Goal: Information Seeking & Learning: Learn about a topic

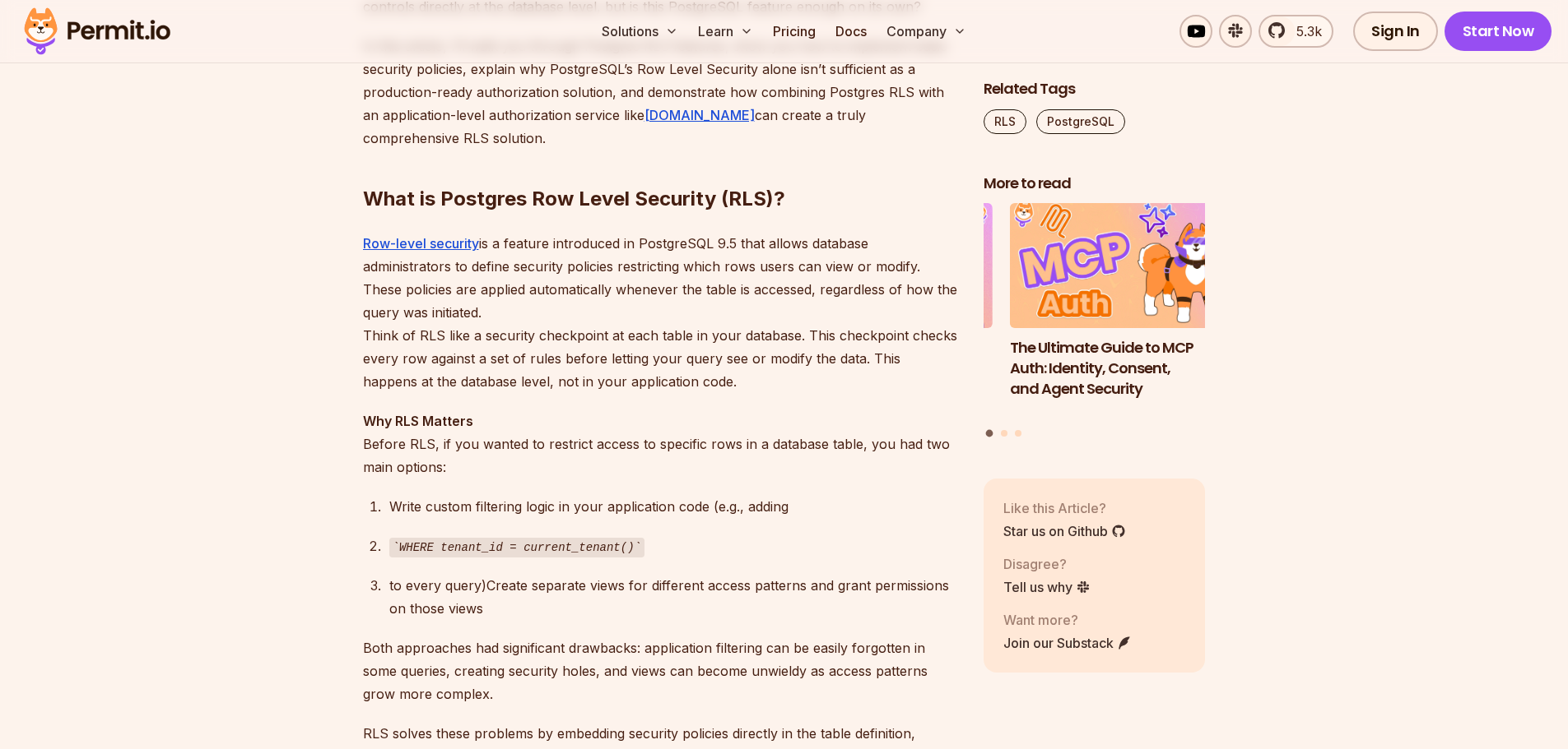
scroll to position [1069, 0]
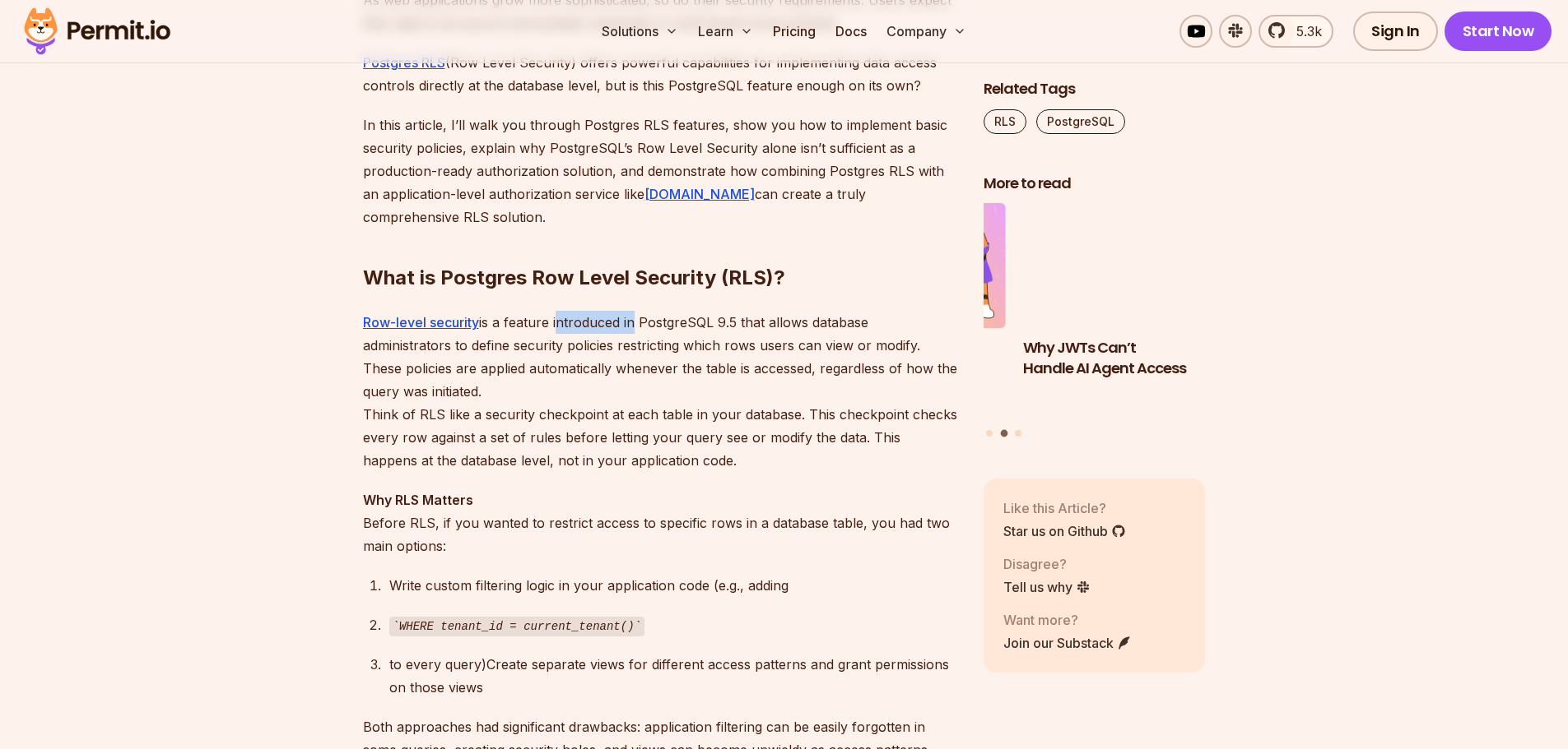
drag, startPoint x: 556, startPoint y: 324, endPoint x: 631, endPoint y: 329, distance: 75.2
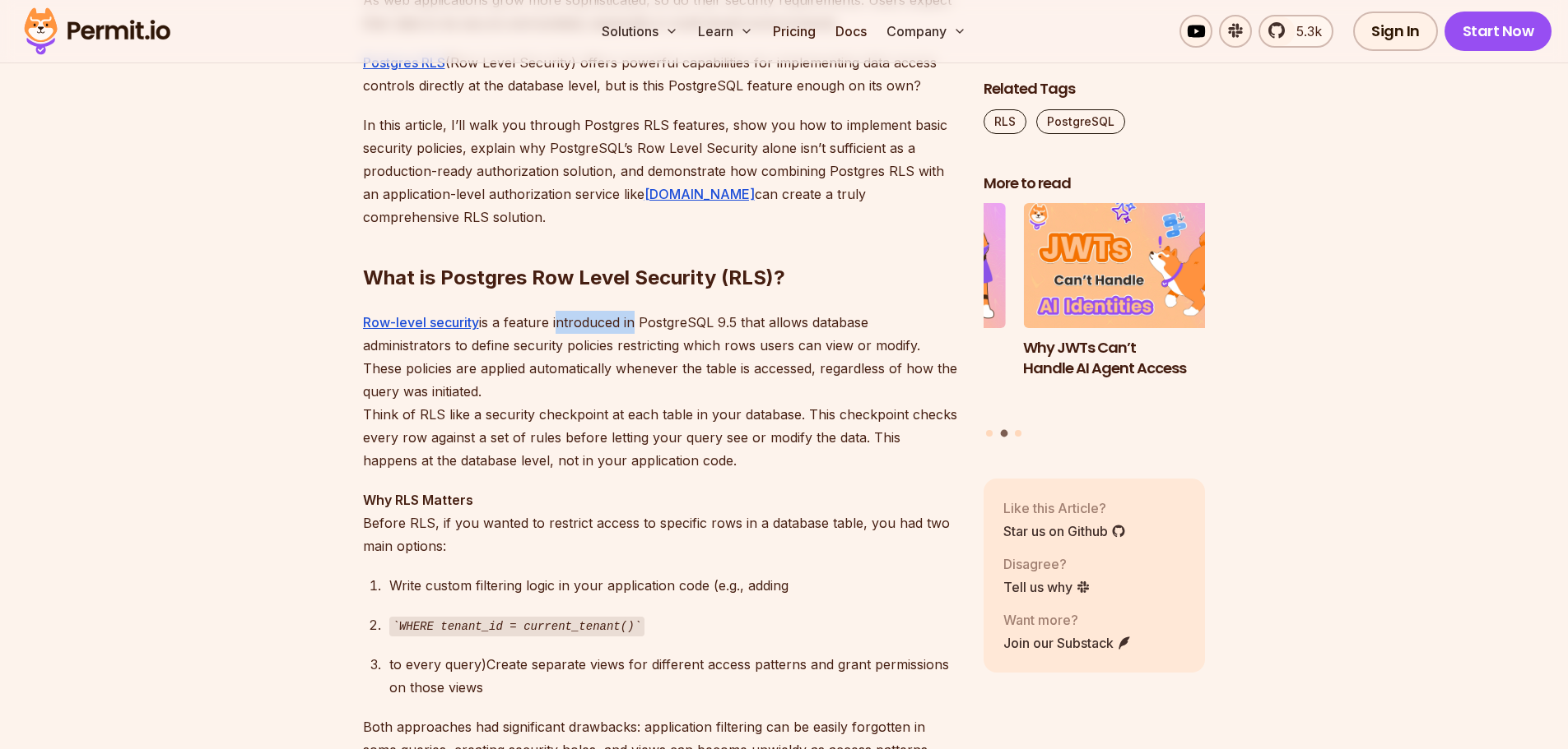
click at [631, 329] on p "Row-level security is a feature introduced in PostgreSQL 9.5 that allows databa…" at bounding box center [660, 391] width 594 height 162
click at [598, 360] on p "Row-level security is a feature introduced in PostgreSQL 9.5 that allows databa…" at bounding box center [660, 391] width 594 height 162
drag, startPoint x: 652, startPoint y: 344, endPoint x: 678, endPoint y: 345, distance: 26.0
click at [678, 345] on p "Row-level security is a feature introduced in PostgreSQL 9.5 that allows databa…" at bounding box center [660, 391] width 594 height 162
drag, startPoint x: 718, startPoint y: 345, endPoint x: 766, endPoint y: 345, distance: 48.0
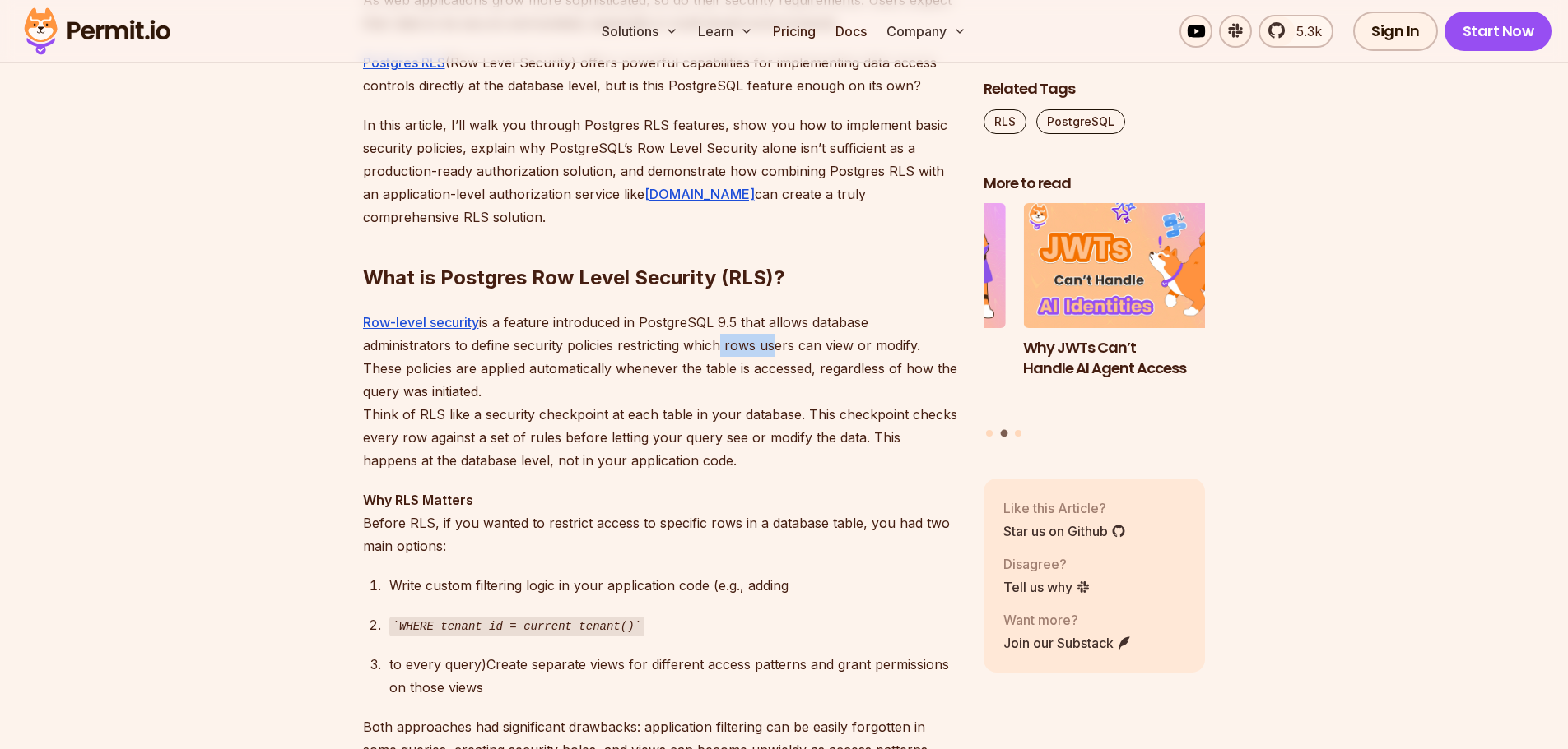
click at [766, 345] on p "Row-level security is a feature introduced in PostgreSQL 9.5 that allows databa…" at bounding box center [660, 391] width 594 height 162
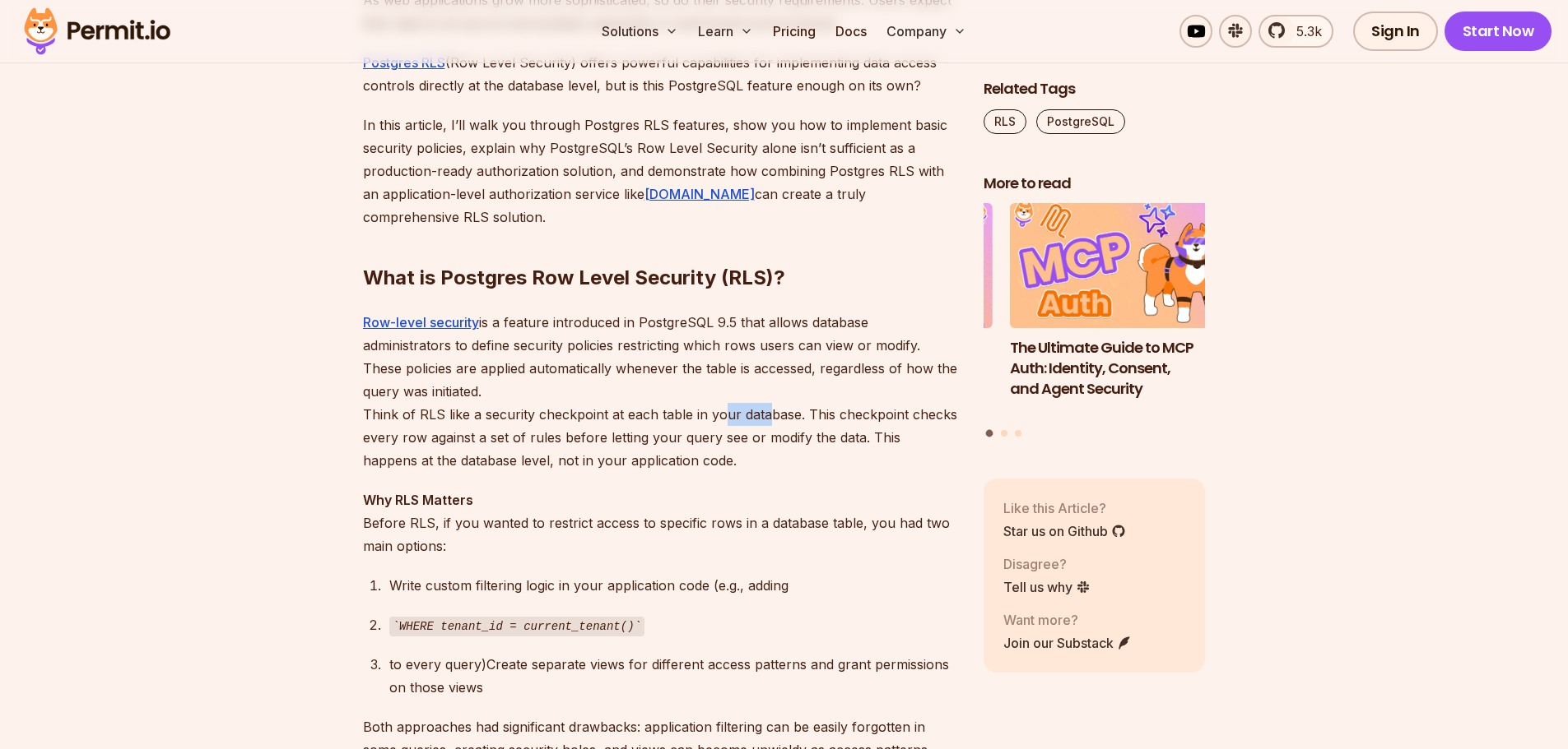
drag, startPoint x: 733, startPoint y: 422, endPoint x: 767, endPoint y: 420, distance: 34.1
click at [767, 420] on p "Row-level security is a feature introduced in PostgreSQL 9.5 that allows databa…" at bounding box center [660, 391] width 594 height 162
drag, startPoint x: 400, startPoint y: 521, endPoint x: 504, endPoint y: 521, distance: 104.0
click at [502, 523] on p "Why RLS Matters Before RLS, if you wanted to restrict access to specific rows i…" at bounding box center [660, 524] width 594 height 69
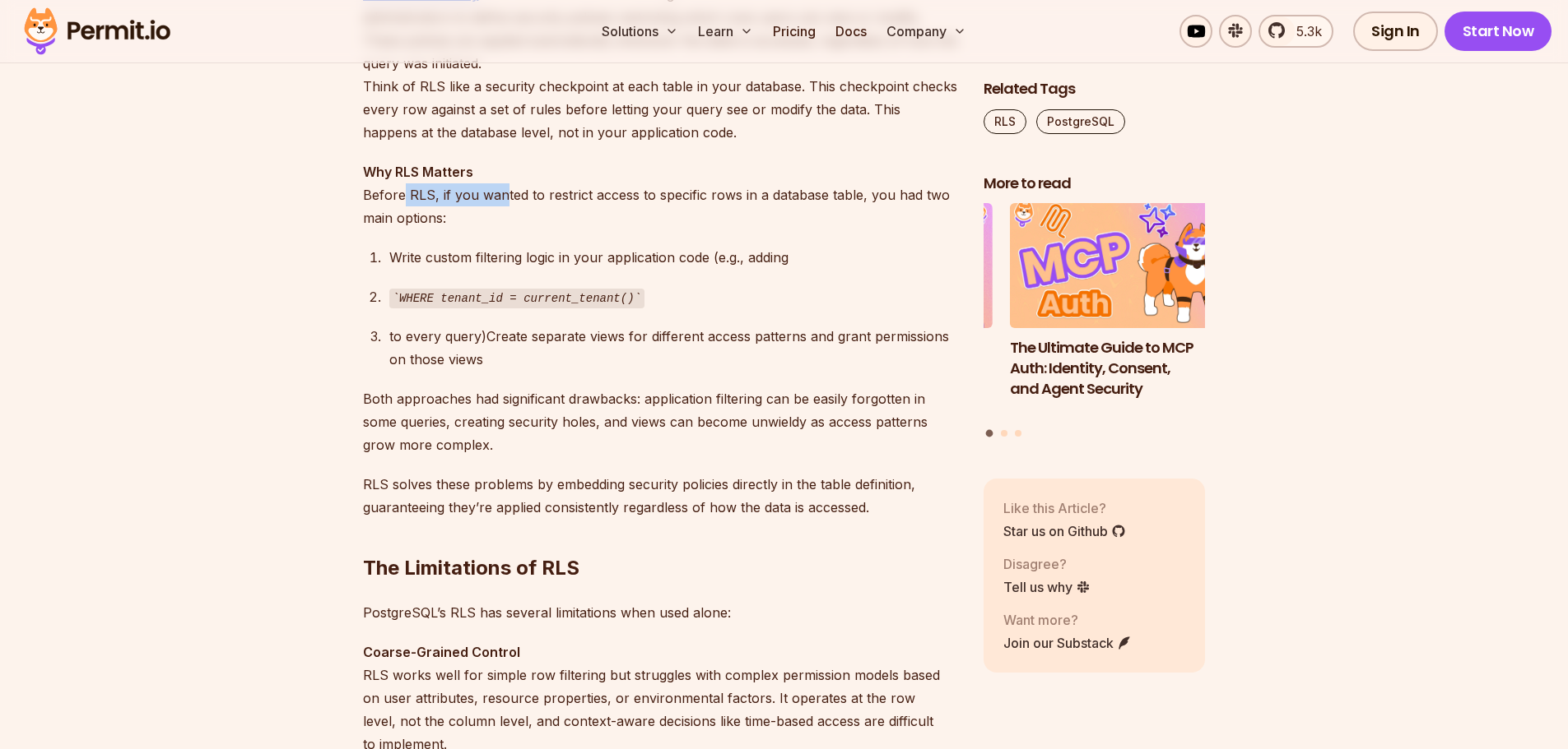
scroll to position [1399, 0]
click at [576, 199] on p "Why RLS Matters Before RLS, if you wanted to restrict access to specific rows i…" at bounding box center [660, 194] width 594 height 69
drag, startPoint x: 628, startPoint y: 200, endPoint x: 842, endPoint y: 192, distance: 214.1
click at [842, 192] on p "Why RLS Matters Before RLS, if you wanted to restrict access to specific rows i…" at bounding box center [660, 194] width 594 height 69
click at [465, 257] on div "Write custom filtering logic in your application code (e.g., adding" at bounding box center [673, 256] width 568 height 23
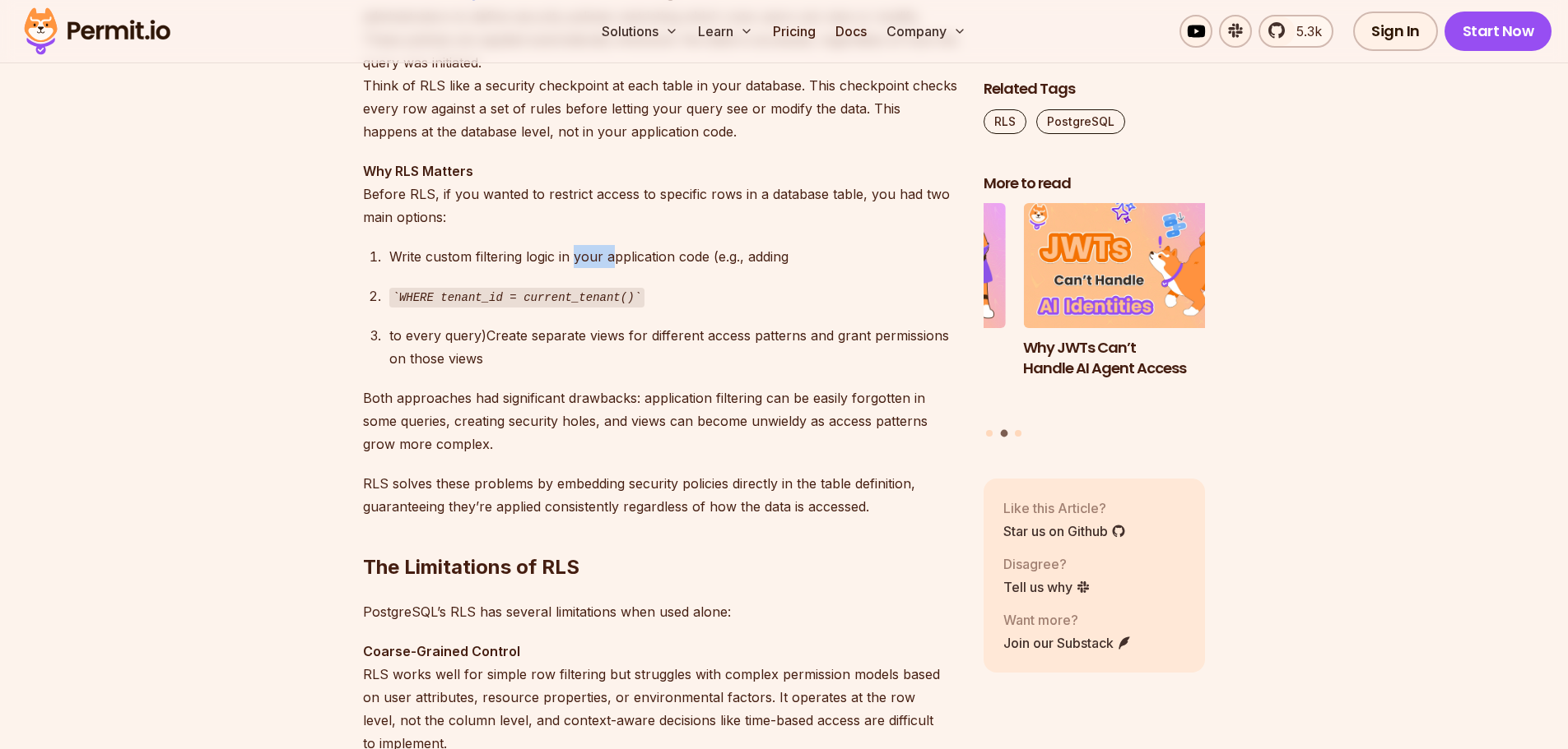
drag, startPoint x: 580, startPoint y: 259, endPoint x: 630, endPoint y: 262, distance: 50.1
click at [626, 261] on div "Write custom filtering logic in your application code (e.g., adding" at bounding box center [673, 256] width 568 height 23
click at [684, 266] on div "Write custom filtering logic in your application code (e.g., adding" at bounding box center [673, 256] width 568 height 23
drag, startPoint x: 614, startPoint y: 253, endPoint x: 780, endPoint y: 272, distance: 167.1
click at [780, 272] on ol "Write custom filtering logic in your application code (e.g., adding WHERE tenan…" at bounding box center [660, 308] width 594 height 126
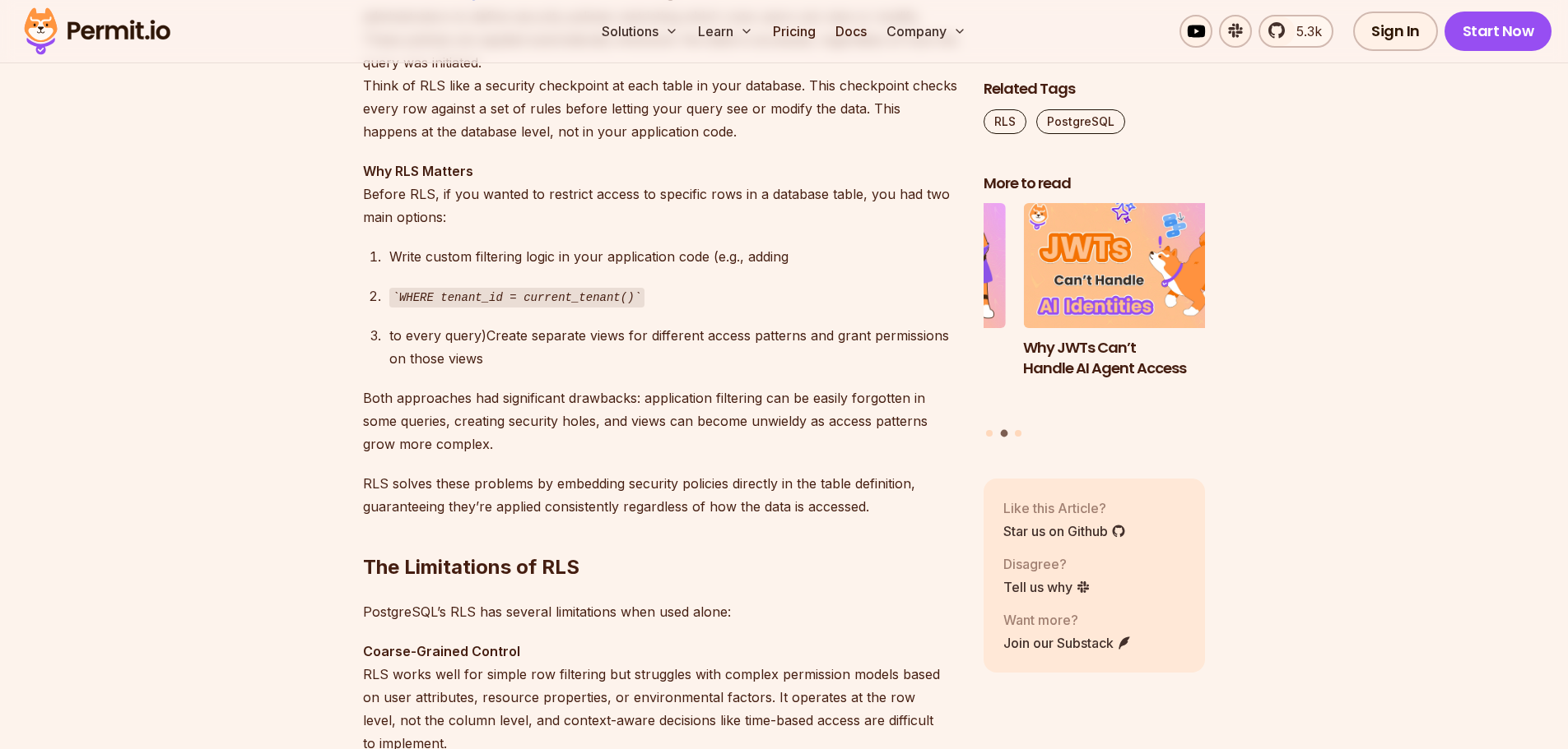
click at [853, 298] on div "WHERE tenant_id = current_tenant()" at bounding box center [673, 296] width 568 height 24
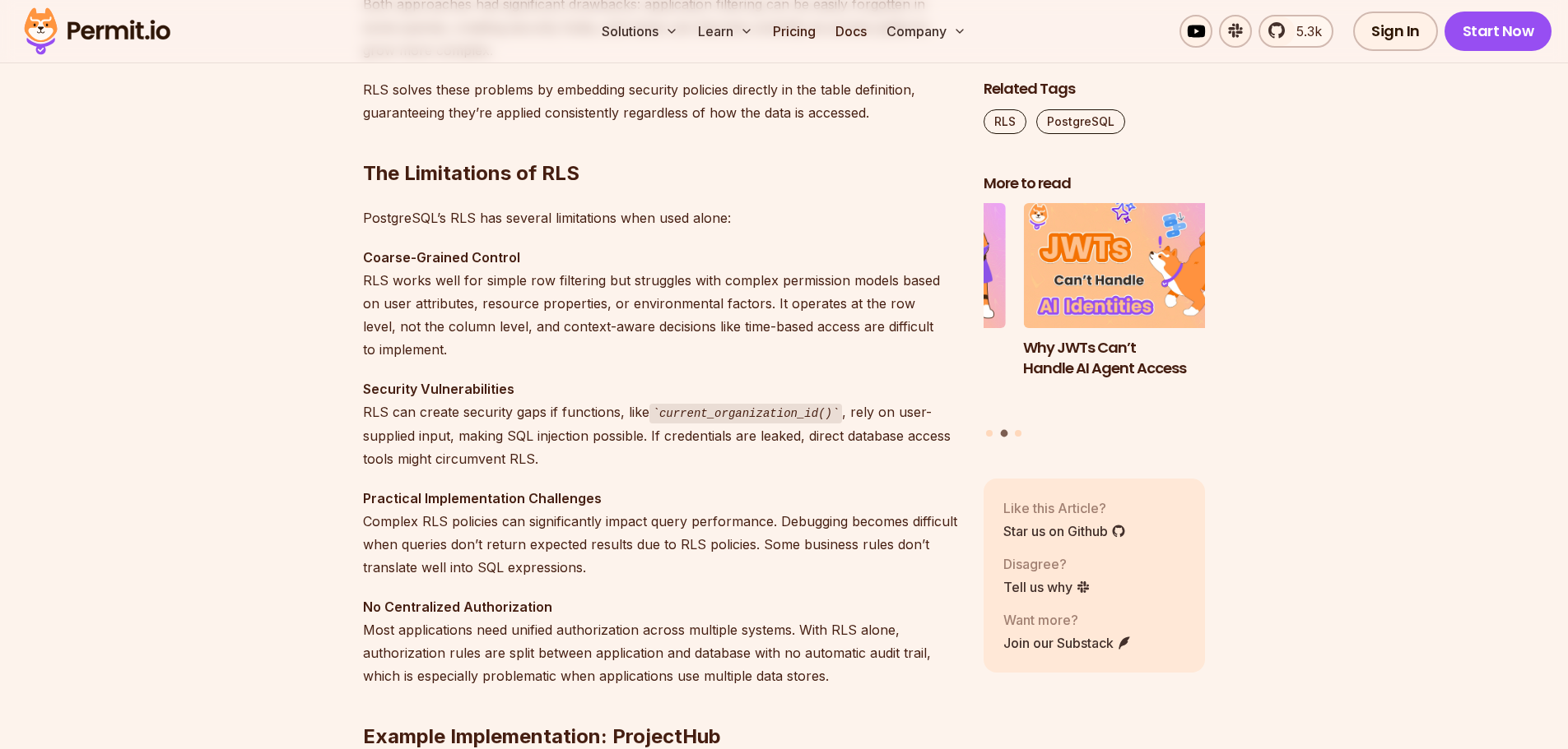
scroll to position [1809, 0]
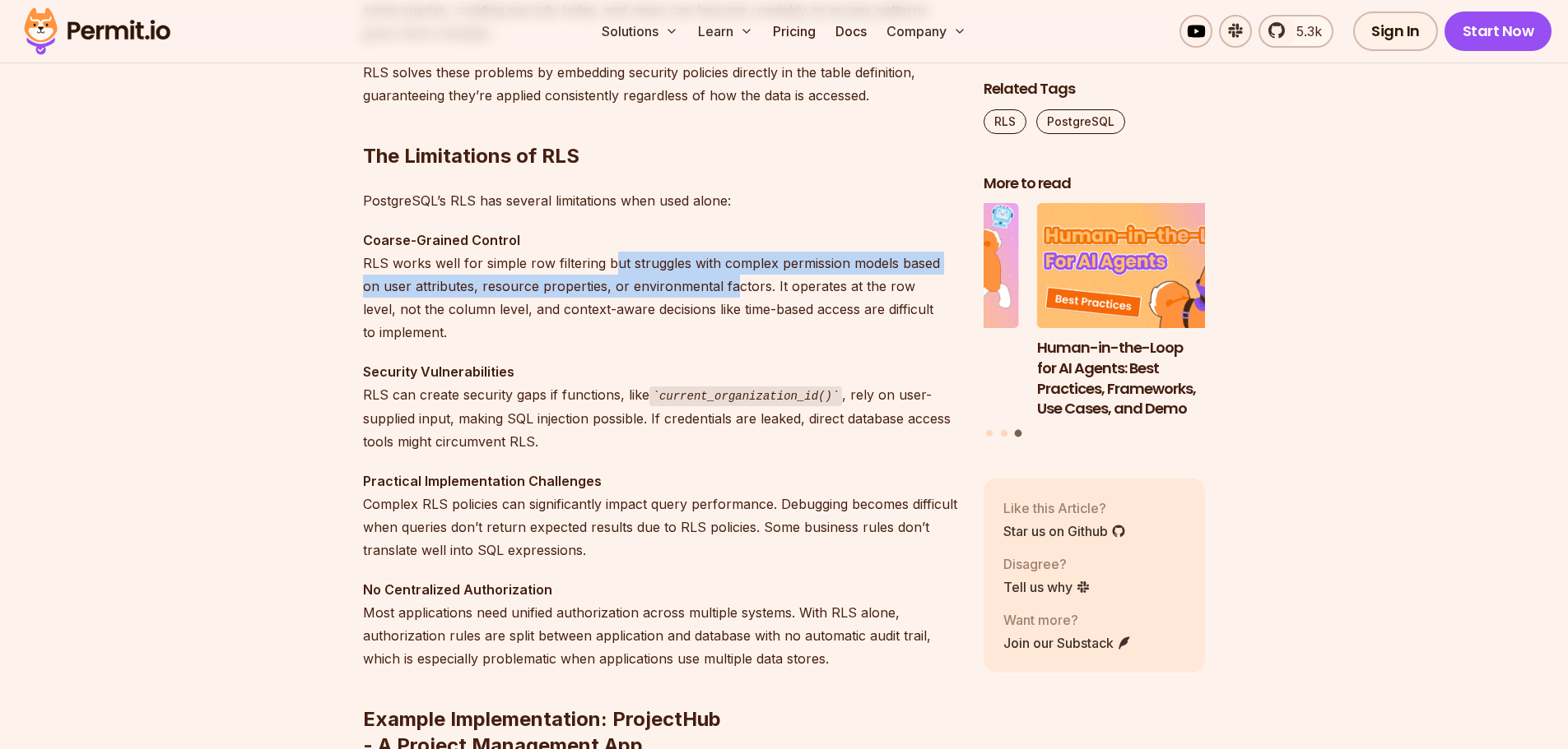
drag, startPoint x: 613, startPoint y: 264, endPoint x: 727, endPoint y: 293, distance: 117.6
click at [727, 293] on p "Coarse-Grained Control RLS works well for simple row filtering but struggles wi…" at bounding box center [660, 287] width 594 height 115
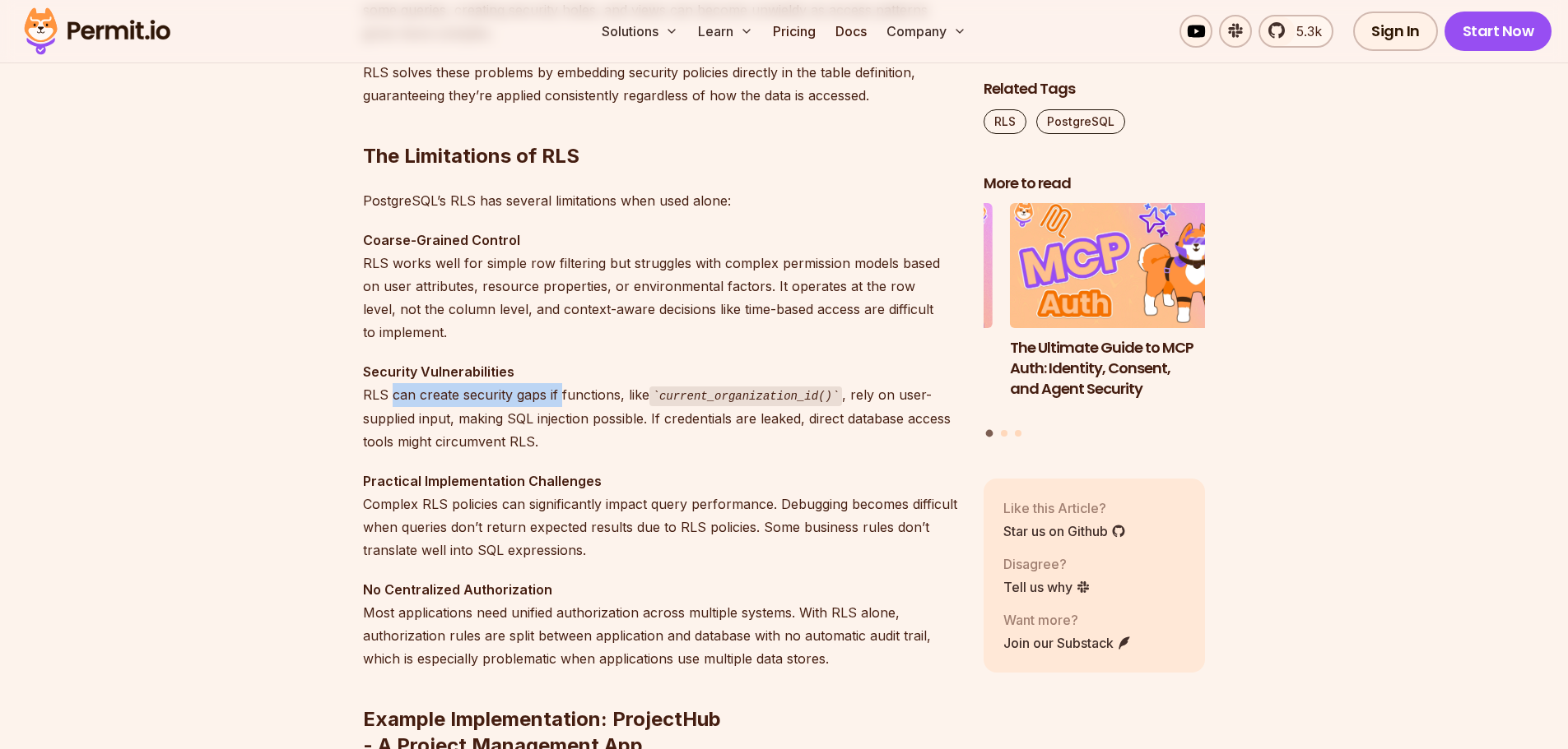
drag, startPoint x: 408, startPoint y: 401, endPoint x: 560, endPoint y: 406, distance: 152.1
click at [560, 406] on p "Security Vulnerabilities RLS can create security gaps if functions, like curren…" at bounding box center [660, 406] width 594 height 93
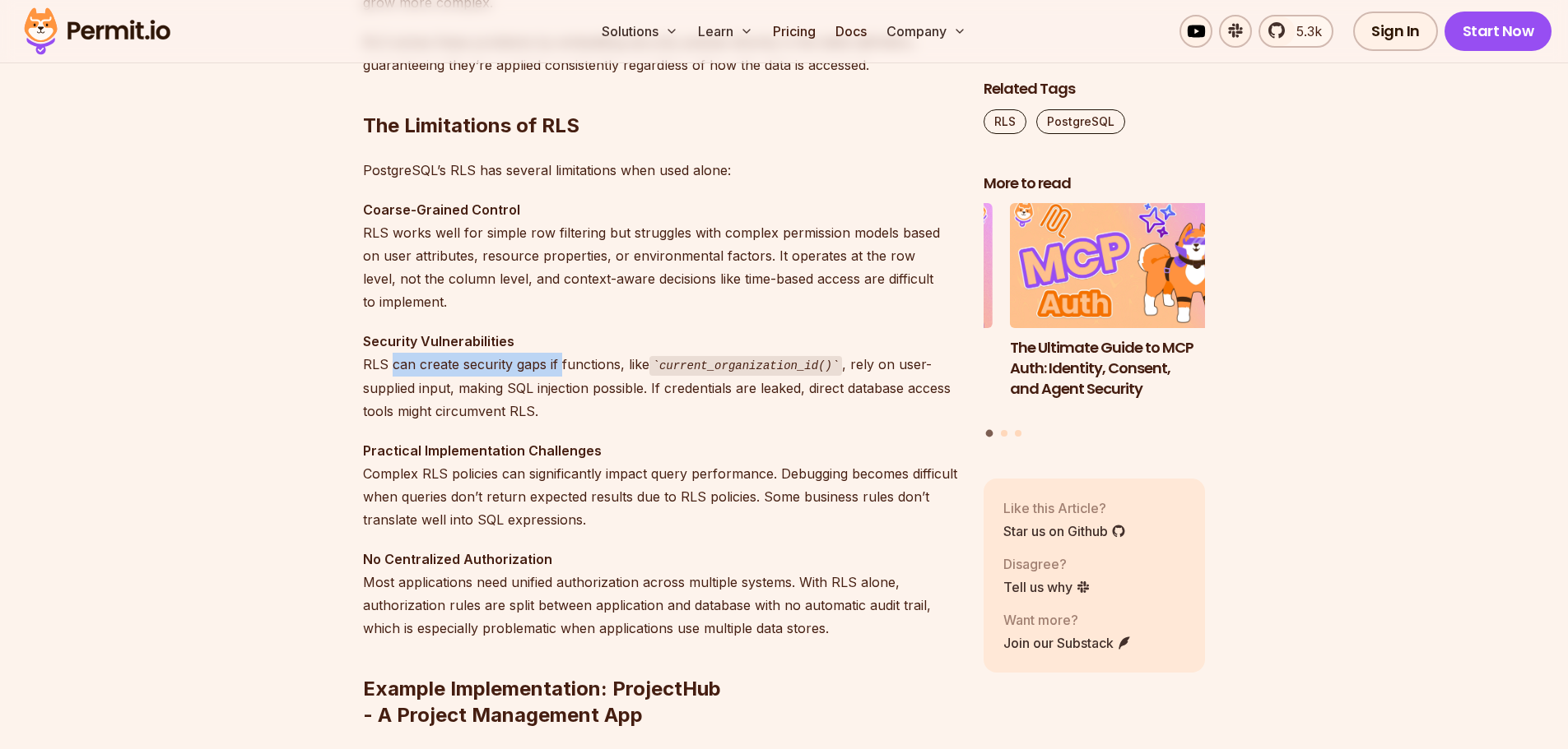
scroll to position [1892, 0]
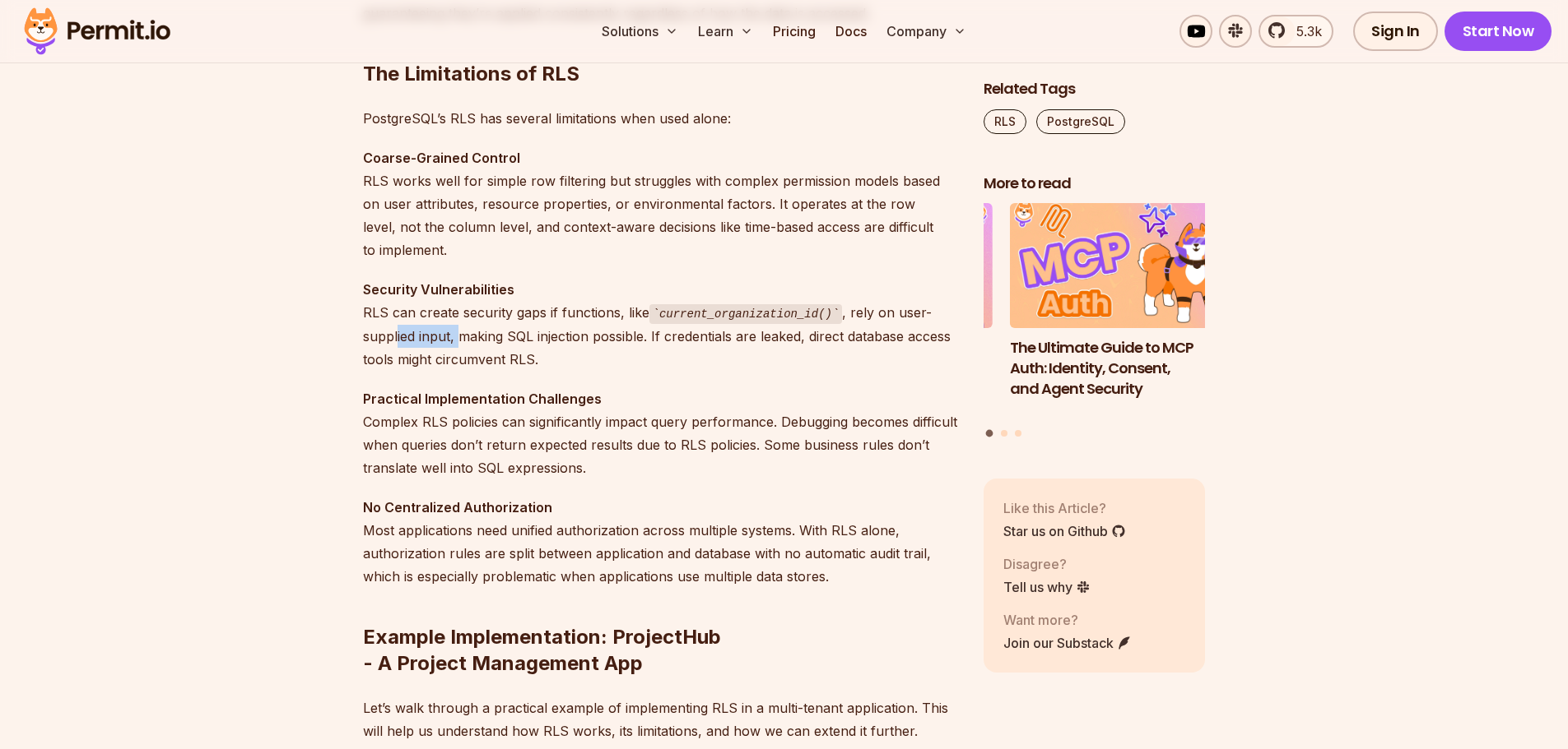
drag, startPoint x: 414, startPoint y: 337, endPoint x: 455, endPoint y: 336, distance: 41.0
click at [455, 336] on p "Security Vulnerabilities RLS can create security gaps if functions, like curren…" at bounding box center [660, 324] width 594 height 93
drag, startPoint x: 492, startPoint y: 399, endPoint x: 600, endPoint y: 402, distance: 108.0
click at [583, 400] on strong "Practical Implementation Challenges" at bounding box center [482, 398] width 239 height 17
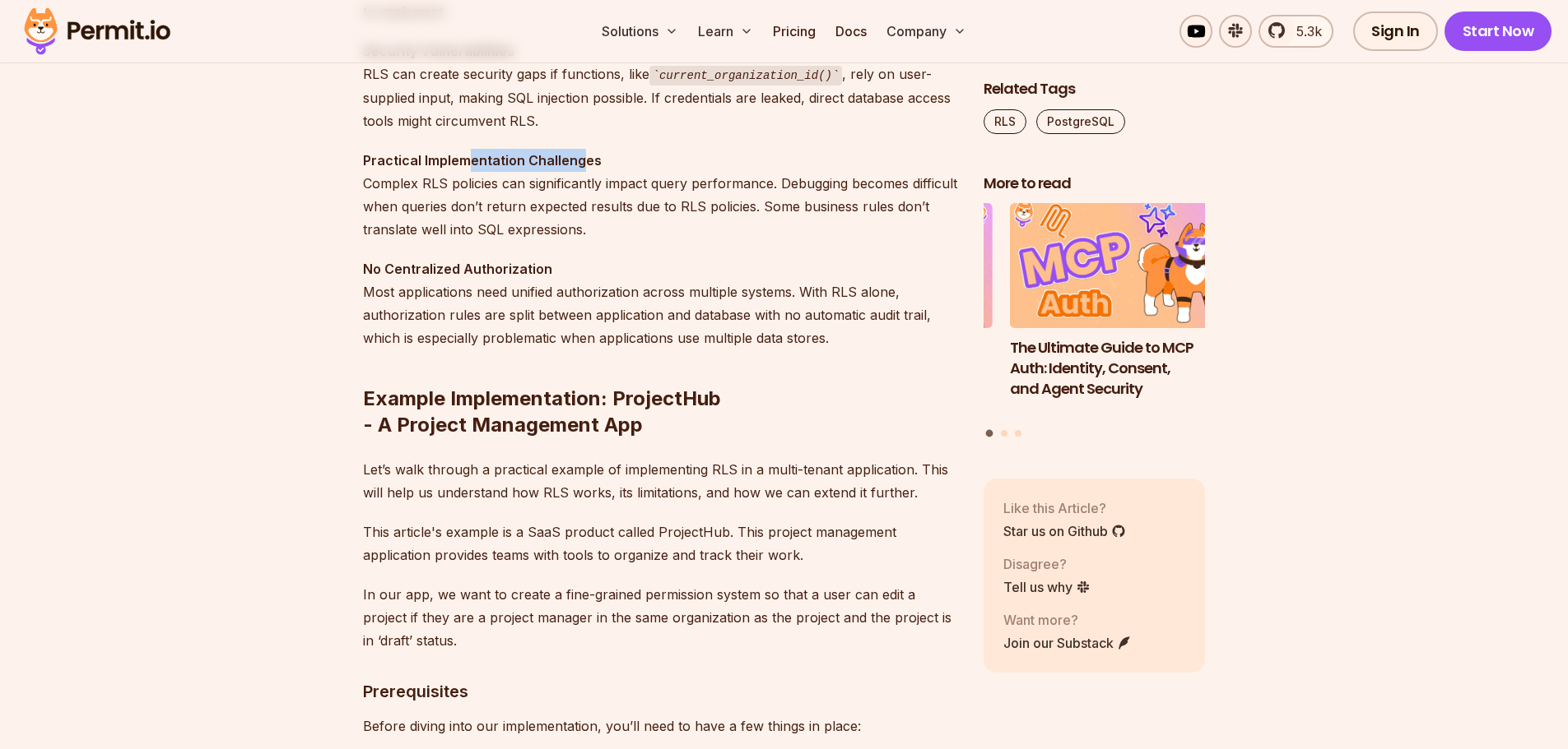
scroll to position [2139, 0]
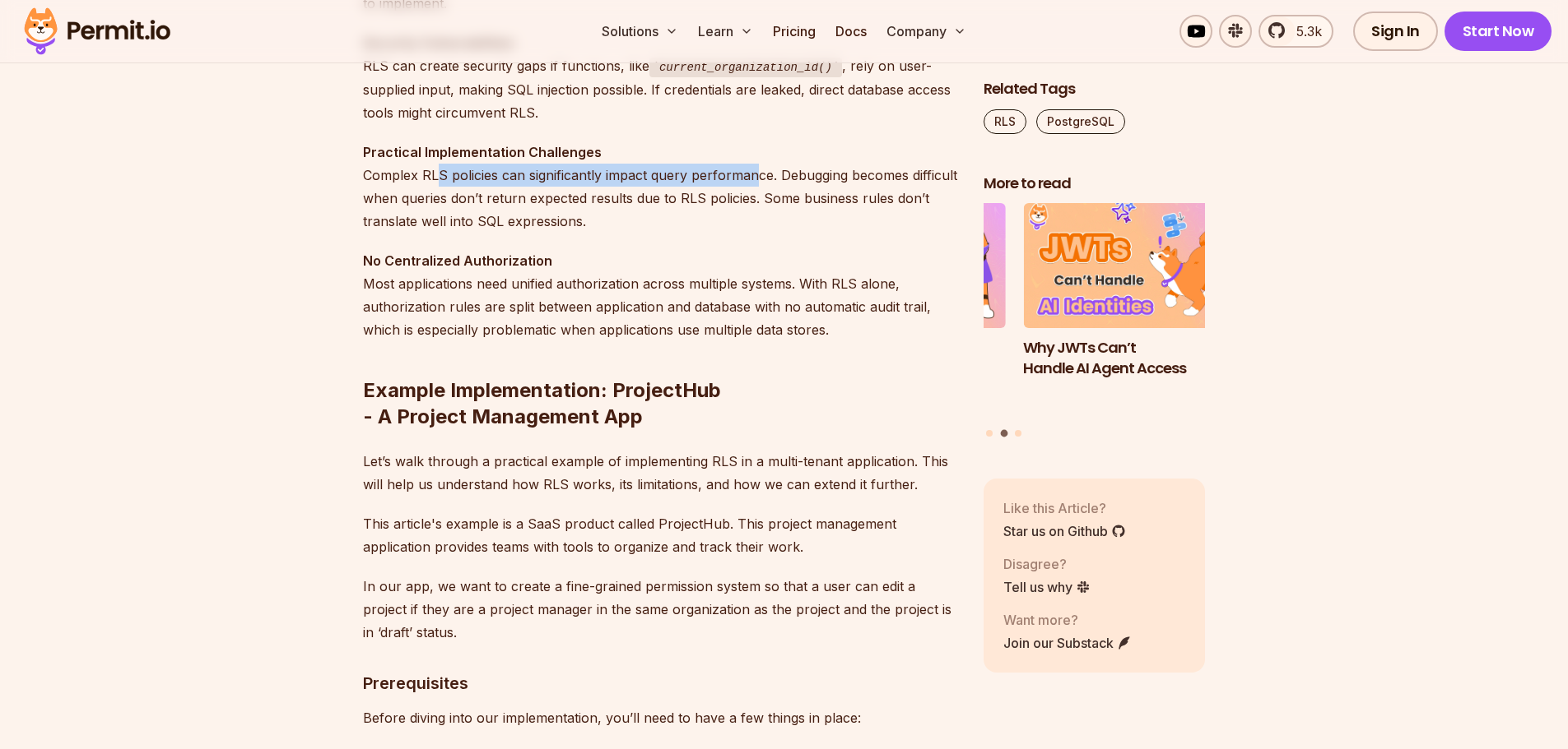
drag, startPoint x: 439, startPoint y: 182, endPoint x: 760, endPoint y: 164, distance: 321.5
click at [760, 164] on p "Practical Implementation Challenges Complex RLS policies can significantly impa…" at bounding box center [660, 187] width 594 height 92
drag, startPoint x: 462, startPoint y: 288, endPoint x: 542, endPoint y: 287, distance: 80.0
click at [520, 287] on p "No Centralized Authorization Most applications need unified authorization acros…" at bounding box center [660, 296] width 594 height 92
drag, startPoint x: 607, startPoint y: 390, endPoint x: 681, endPoint y: 390, distance: 74.0
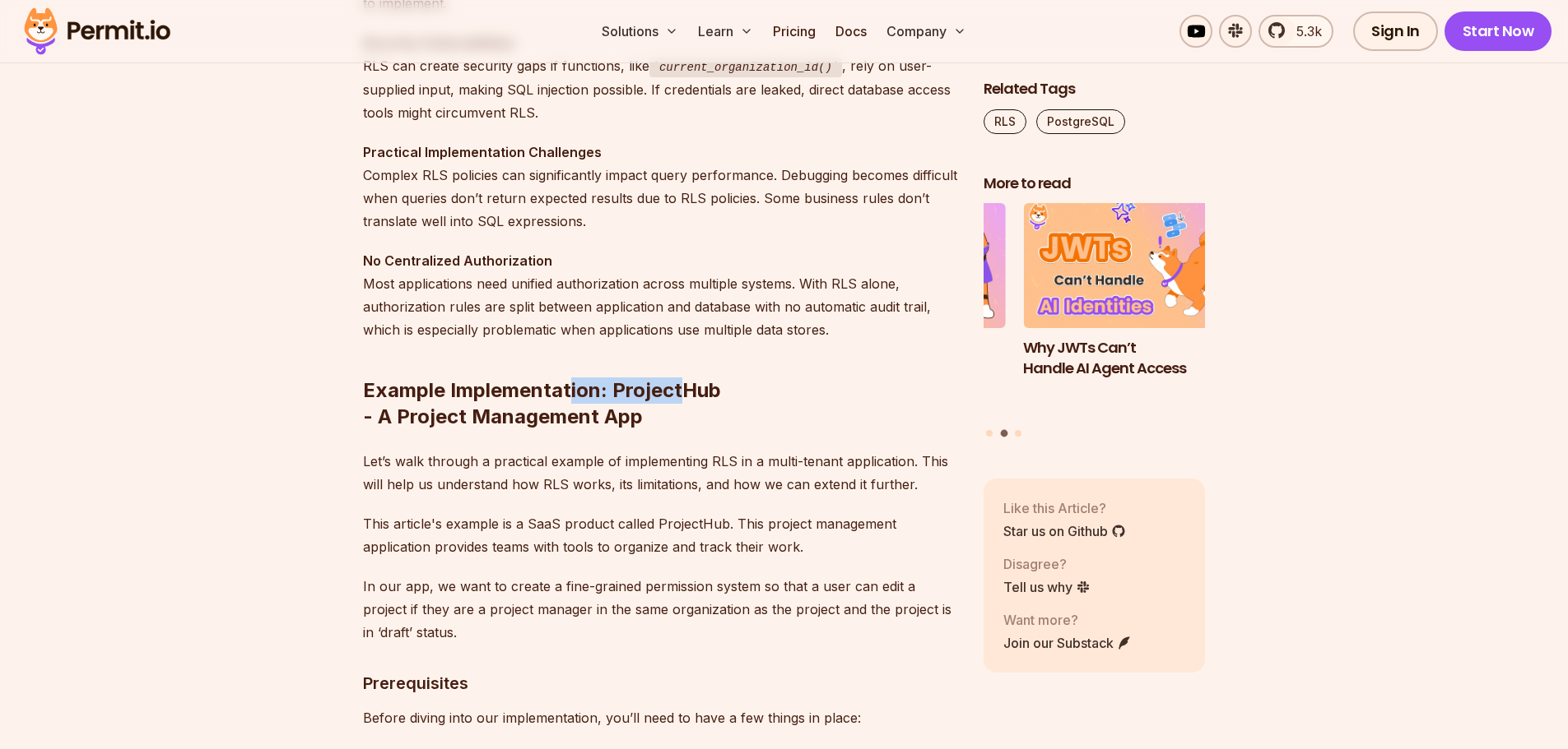
click at [681, 390] on h2 "Example Implementation: ProjectHub - A Project Management App" at bounding box center [660, 370] width 594 height 118
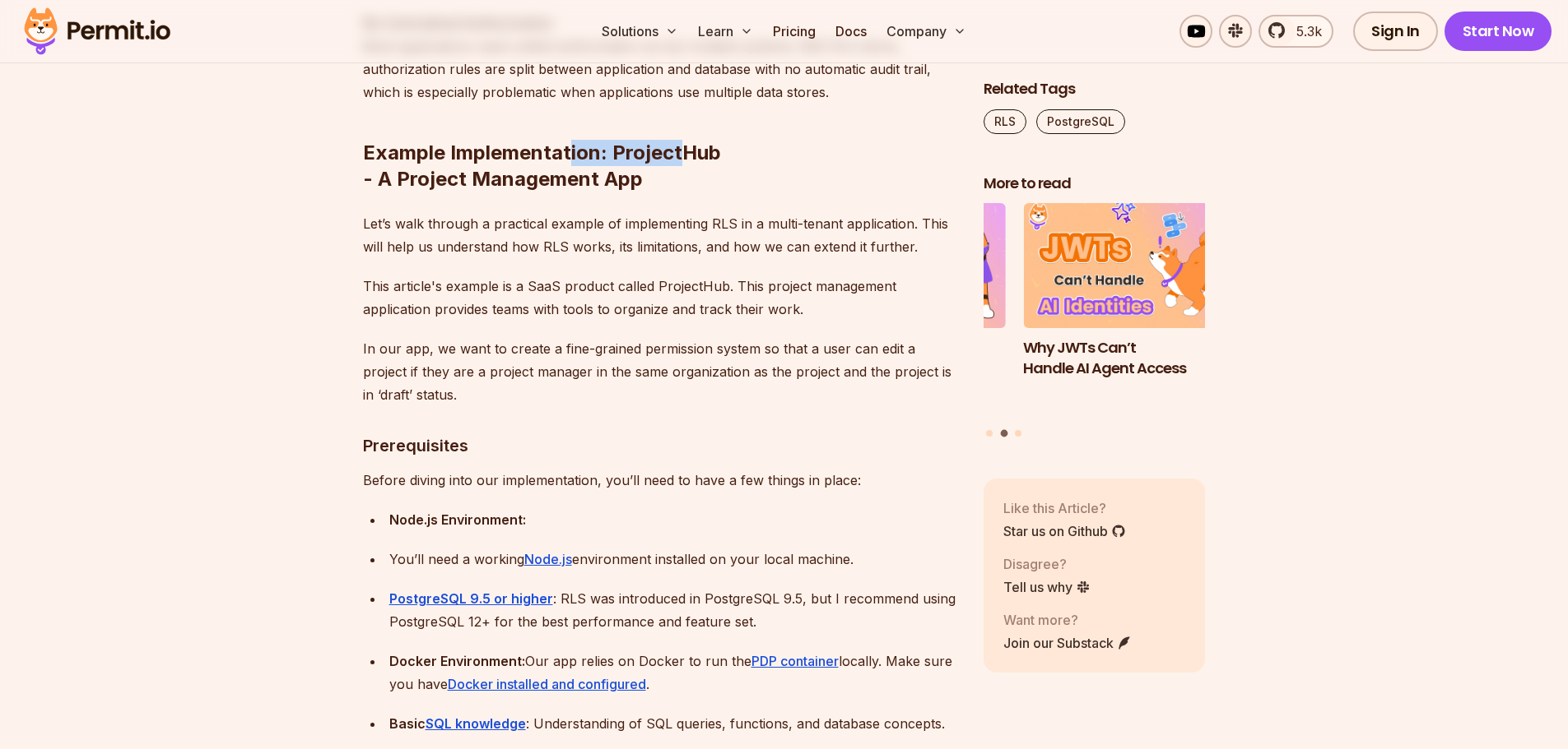
scroll to position [2385, 0]
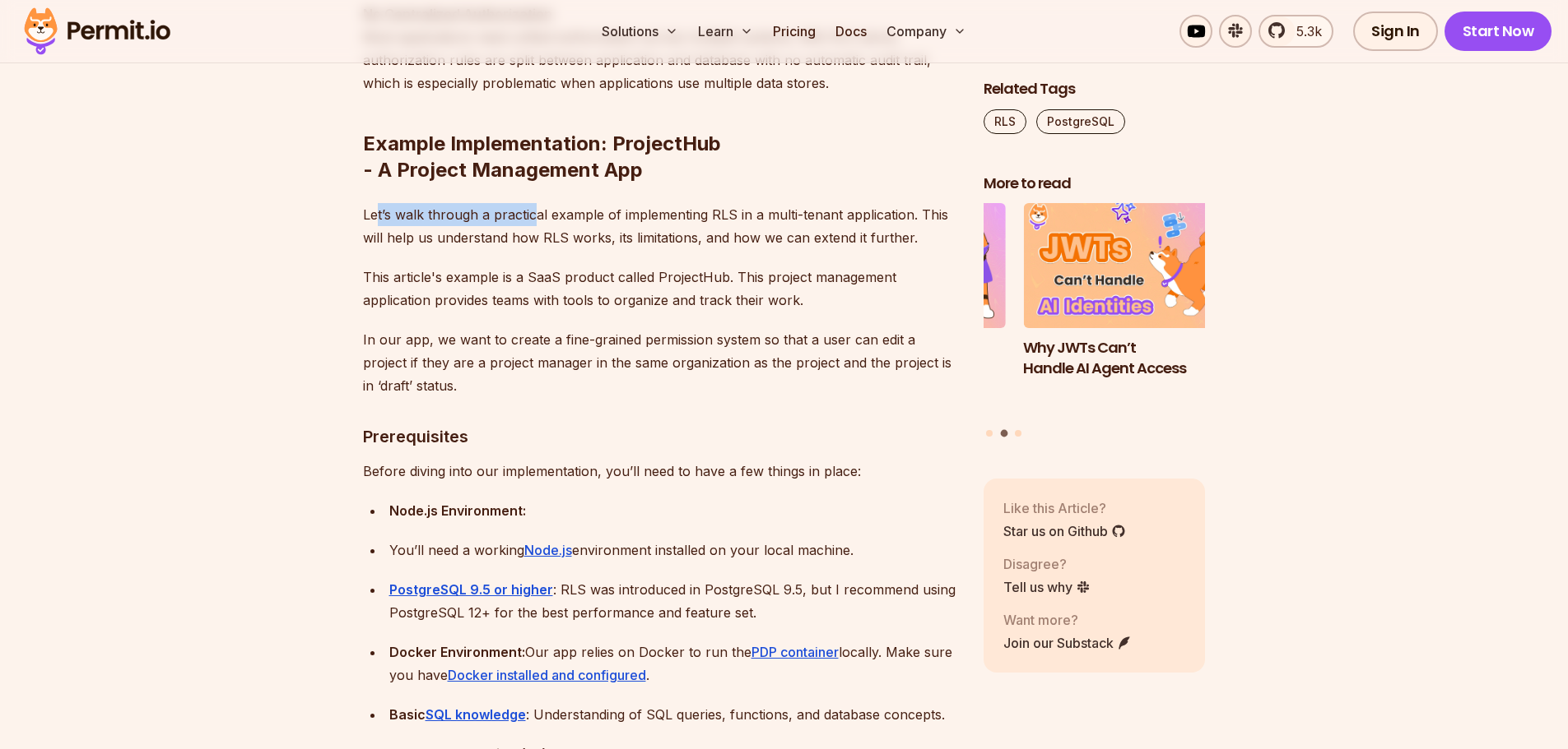
drag, startPoint x: 376, startPoint y: 196, endPoint x: 534, endPoint y: 196, distance: 158.0
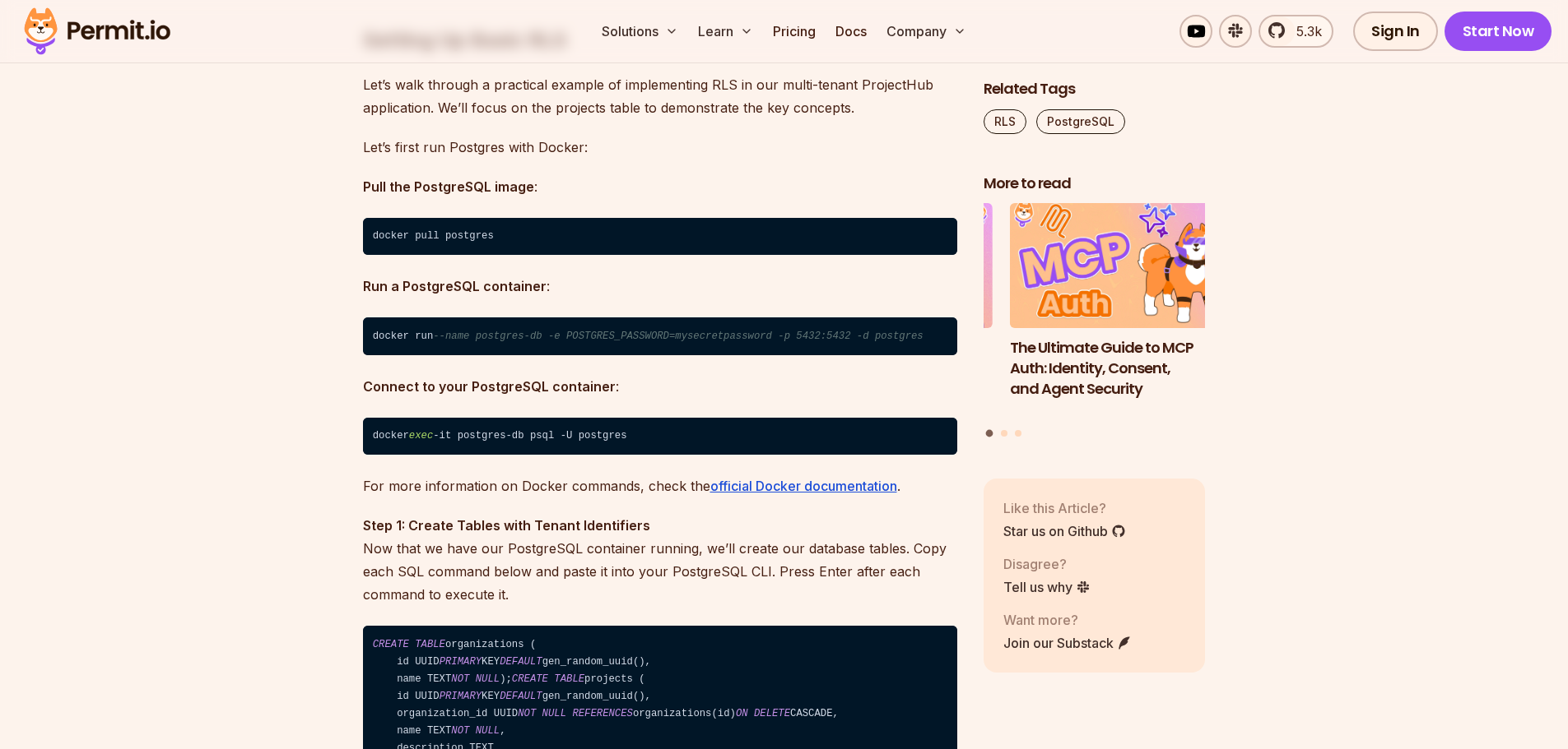
scroll to position [3291, 0]
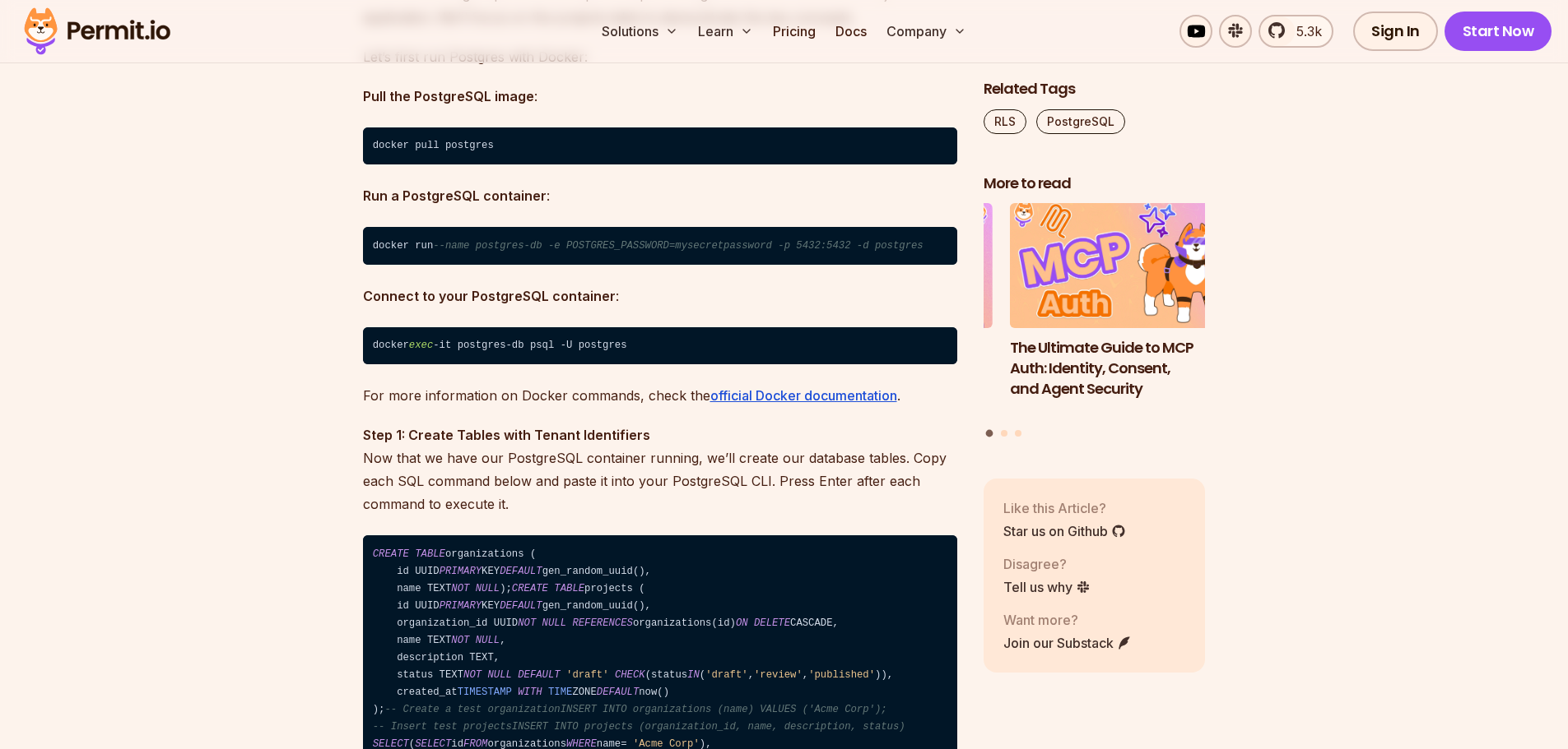
drag, startPoint x: 406, startPoint y: 339, endPoint x: 766, endPoint y: 344, distance: 360.0
click at [766, 344] on code "docker exec -it postgres-db psql -U postgres" at bounding box center [660, 346] width 594 height 38
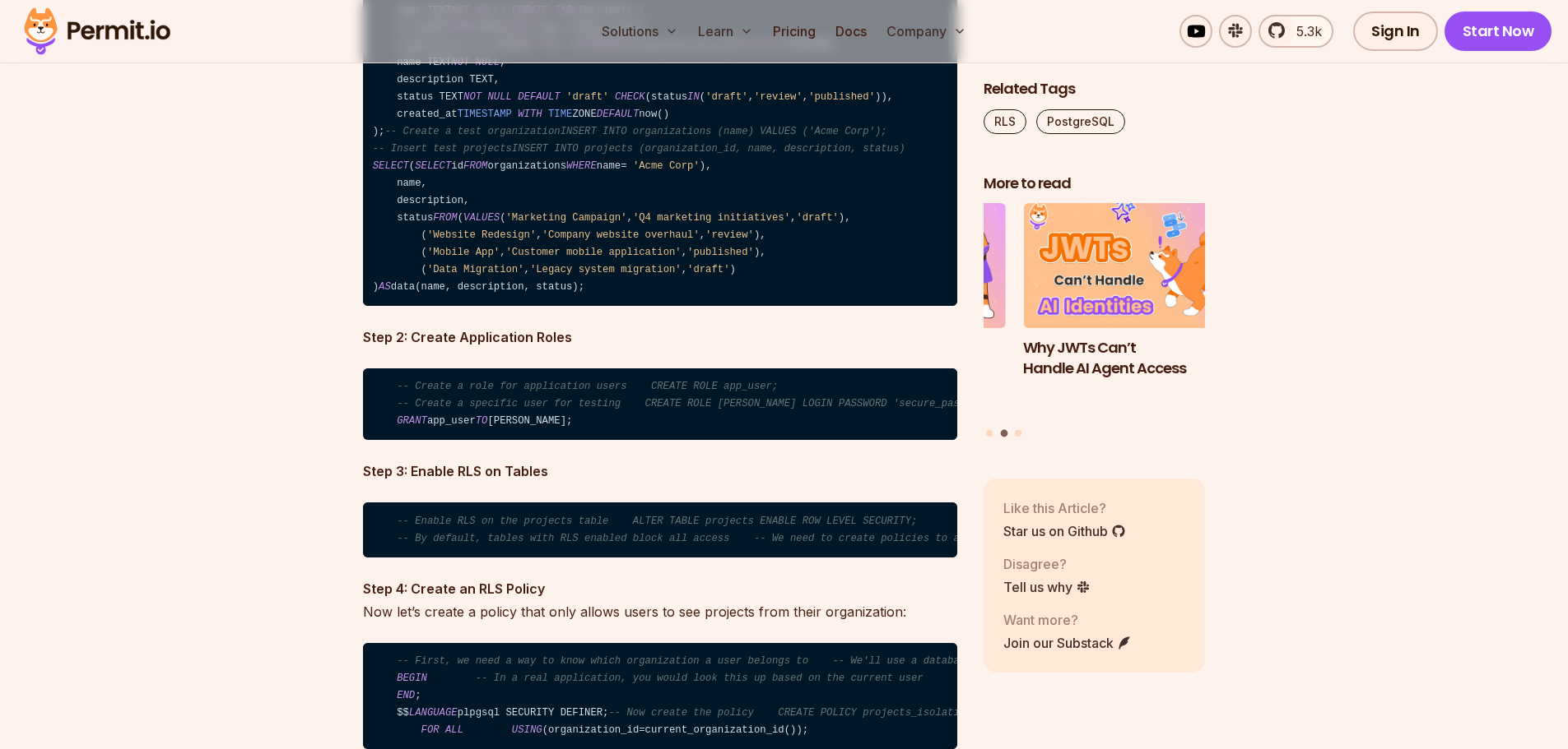
scroll to position [4031, 0]
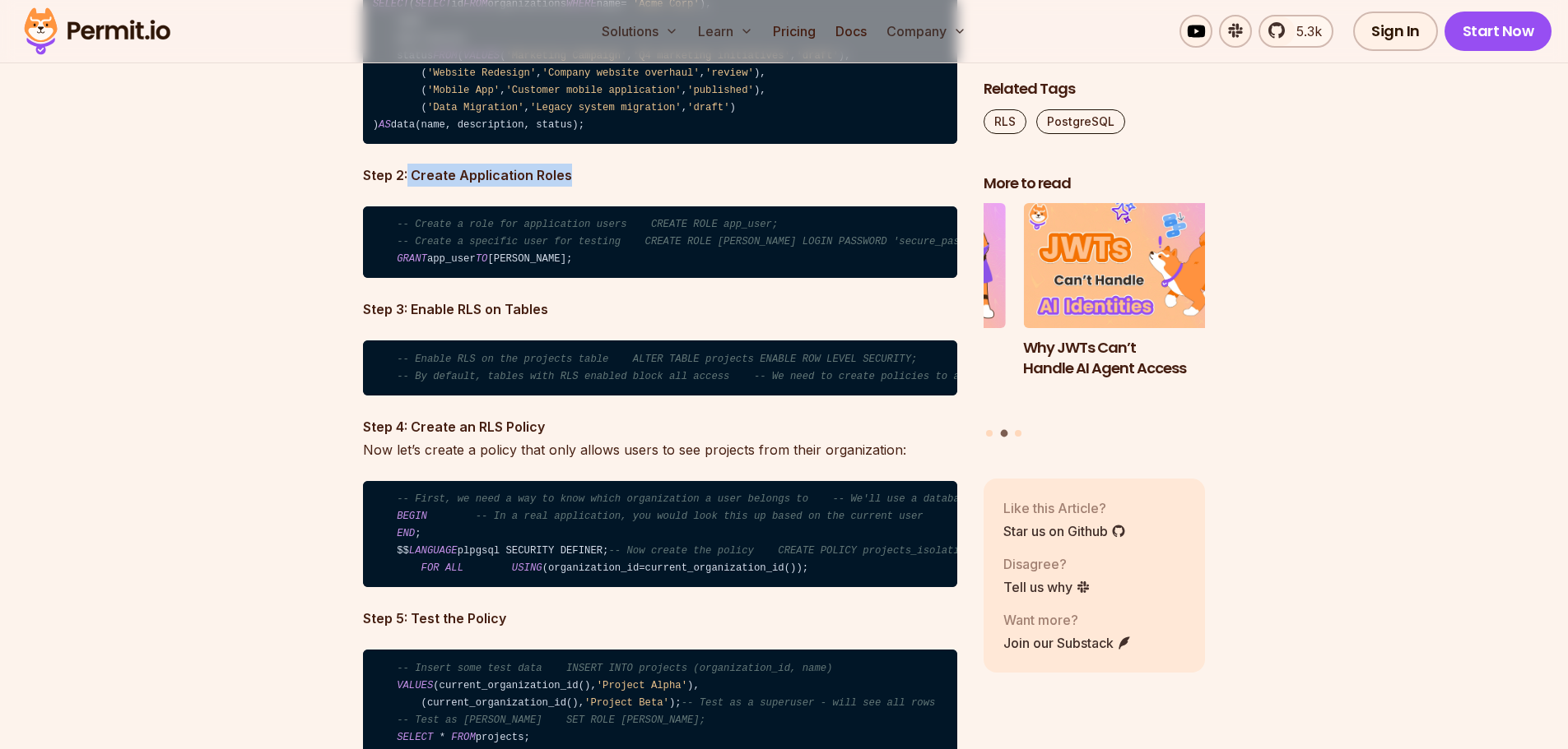
drag, startPoint x: 408, startPoint y: 278, endPoint x: 626, endPoint y: 256, distance: 219.1
drag, startPoint x: 417, startPoint y: 360, endPoint x: 629, endPoint y: 359, distance: 212.0
click at [629, 279] on code "-- Create a role for application users CREATE ROLE app_user; -- Create a specif…" at bounding box center [660, 243] width 594 height 73
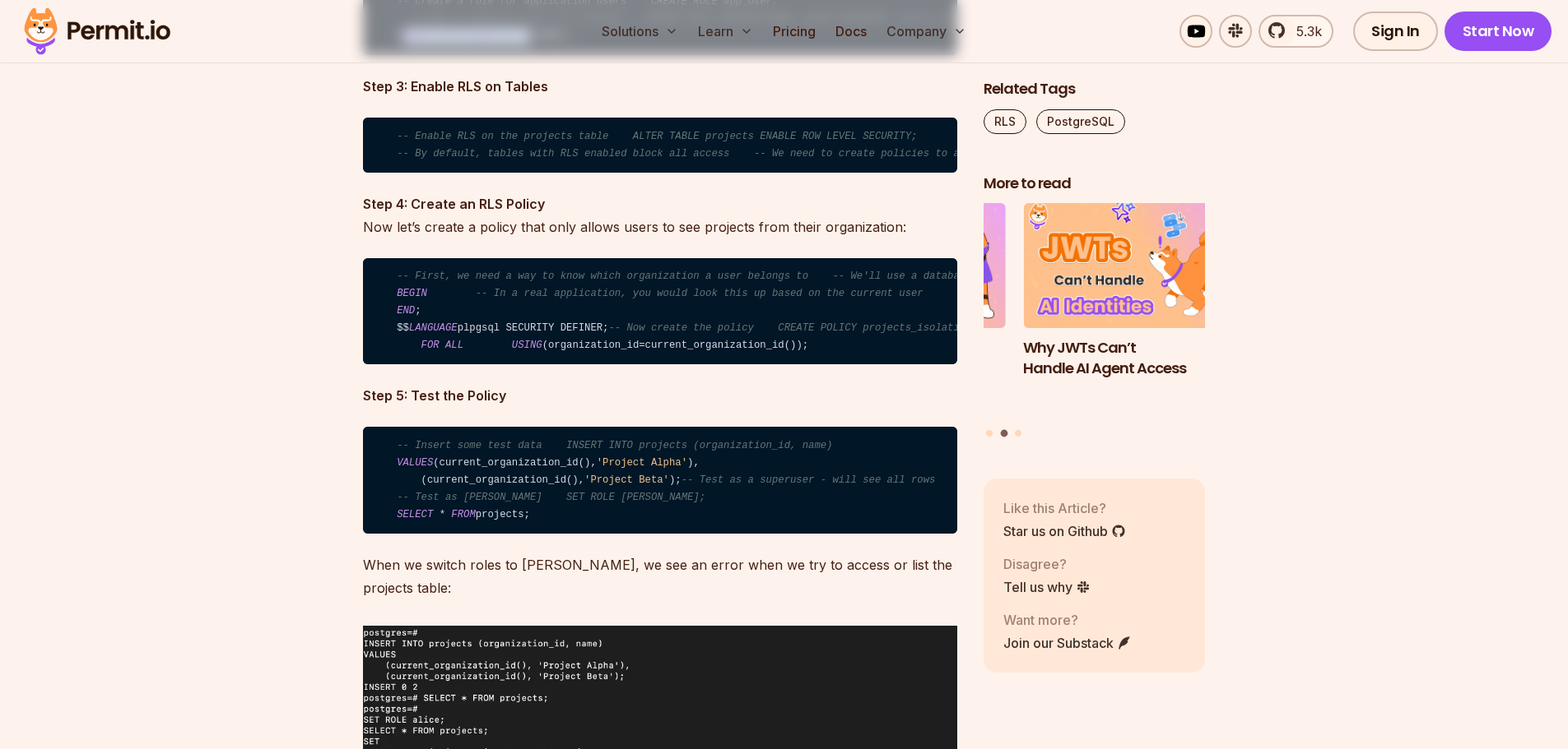
scroll to position [4277, 0]
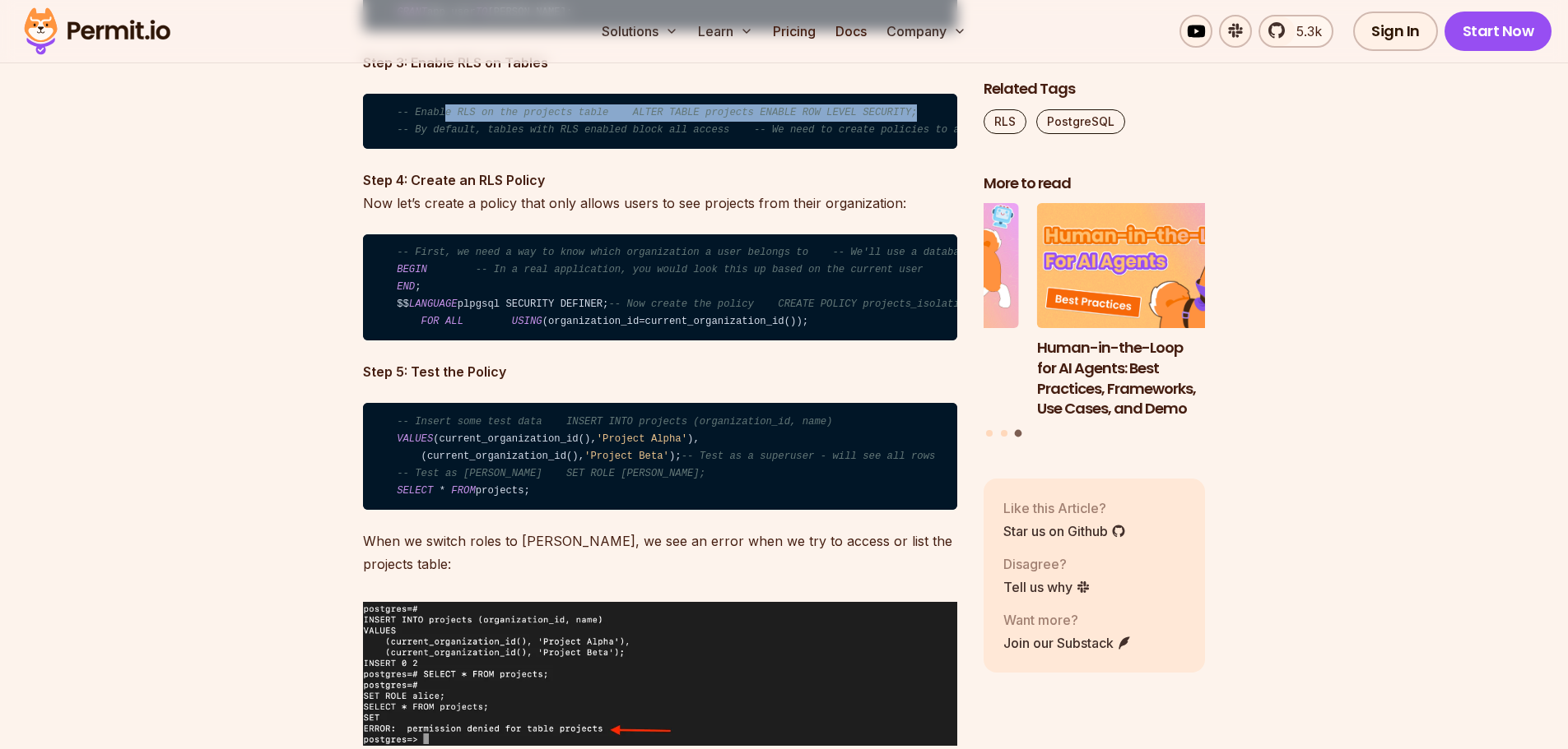
drag, startPoint x: 439, startPoint y: 221, endPoint x: 899, endPoint y: 208, distance: 460.2
click at [899, 149] on code "-- Enable RLS on the projects table ALTER TABLE projects ENABLE ROW LEVEL SECUR…" at bounding box center [660, 122] width 594 height 55
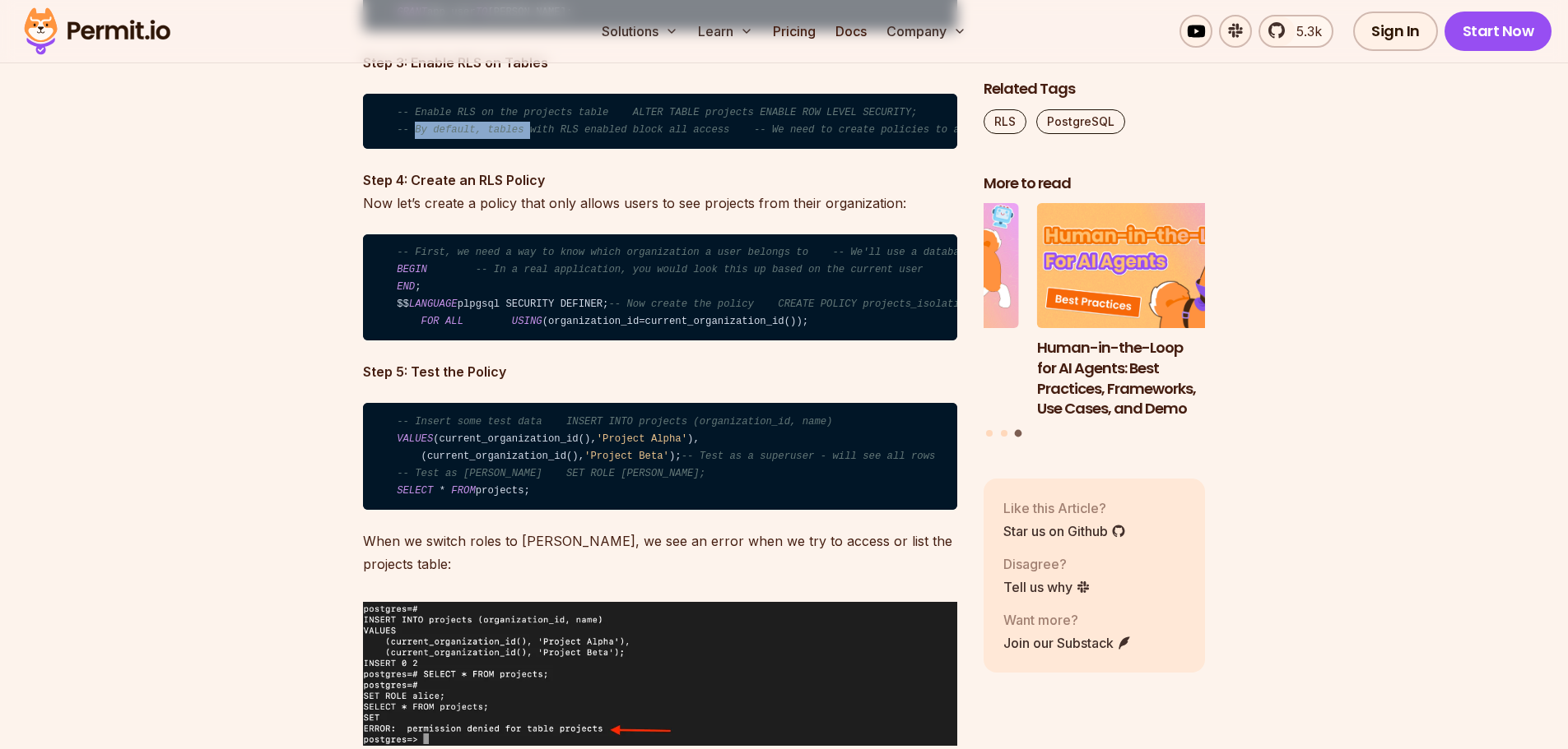
drag, startPoint x: 414, startPoint y: 233, endPoint x: 577, endPoint y: 231, distance: 163.0
click at [572, 136] on span "-- By default, tables with RLS enabled block all access -- We need to create po…" at bounding box center [739, 130] width 684 height 12
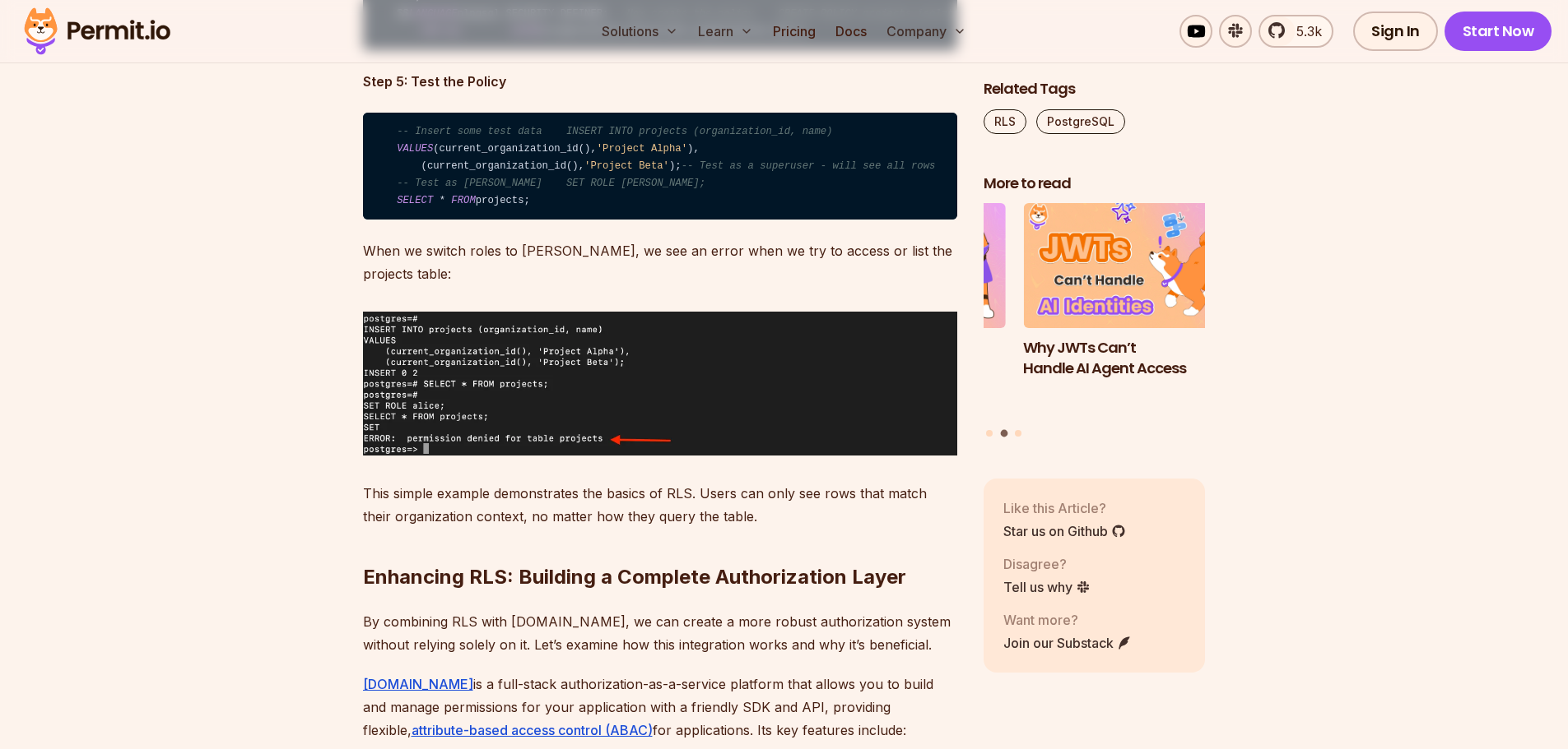
scroll to position [4607, 0]
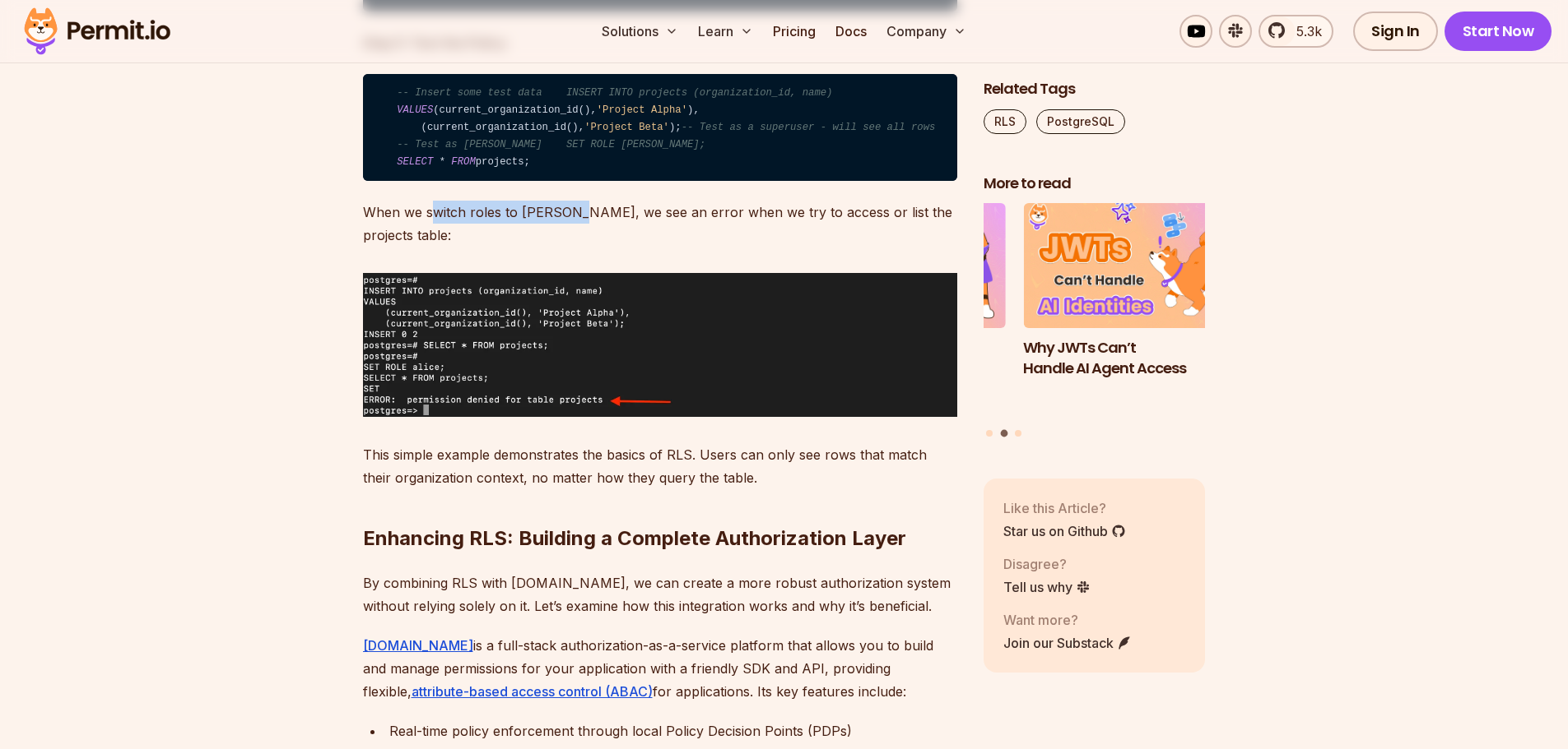
drag, startPoint x: 436, startPoint y: 388, endPoint x: 566, endPoint y: 377, distance: 130.5
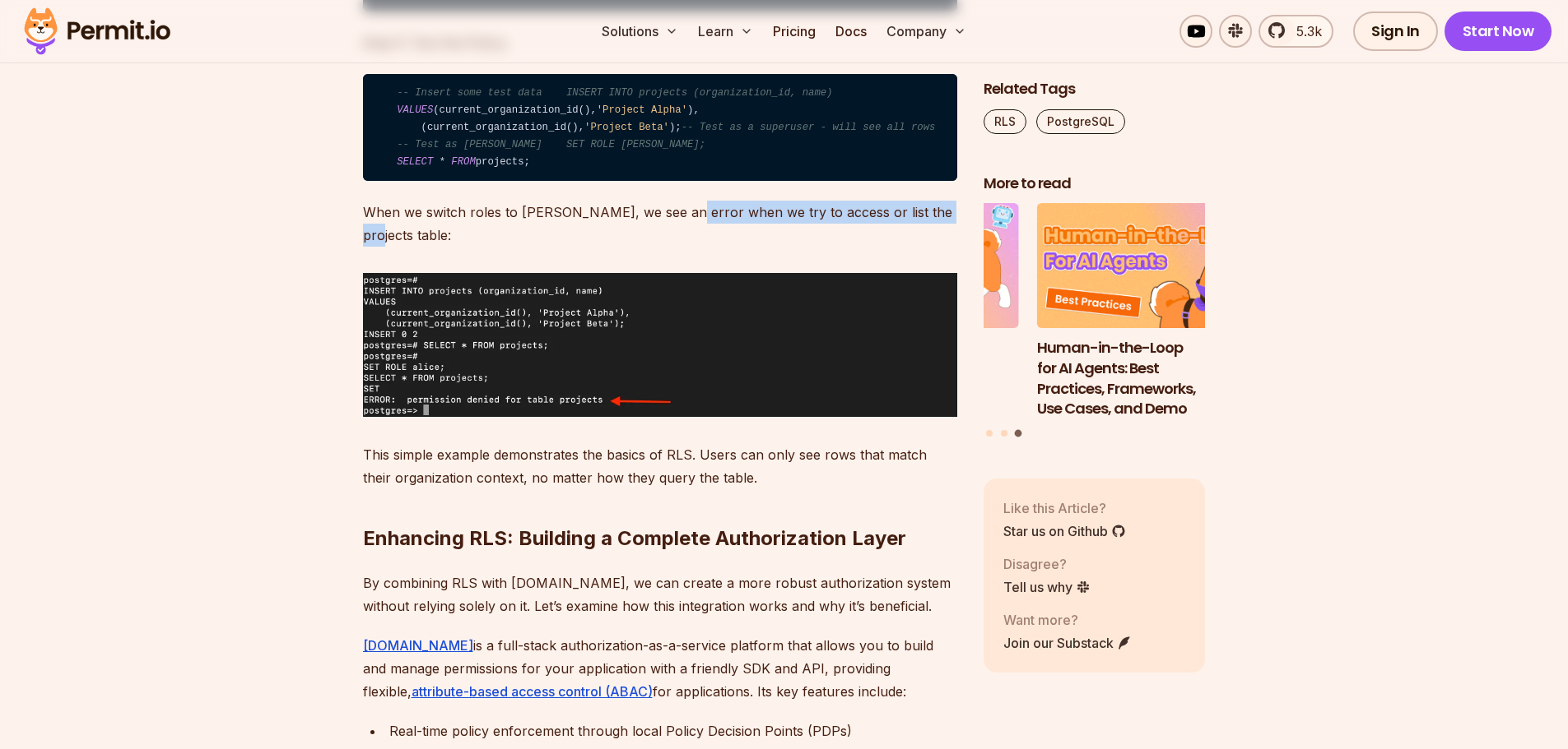
drag, startPoint x: 663, startPoint y: 398, endPoint x: 927, endPoint y: 385, distance: 264.3
click at [927, 247] on p "When we switch roles to [PERSON_NAME], we see an error when we try to access or…" at bounding box center [660, 224] width 594 height 46
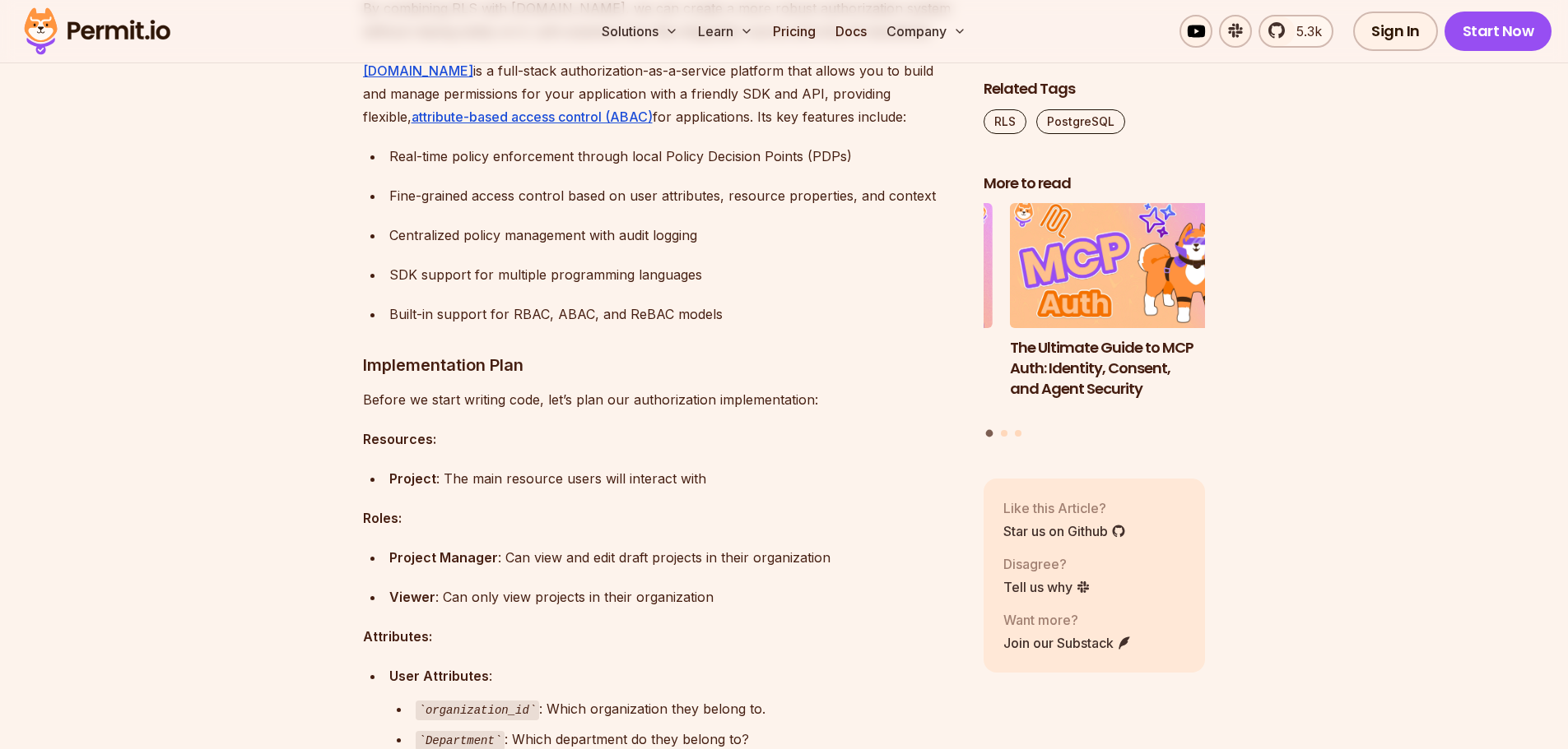
scroll to position [5183, 0]
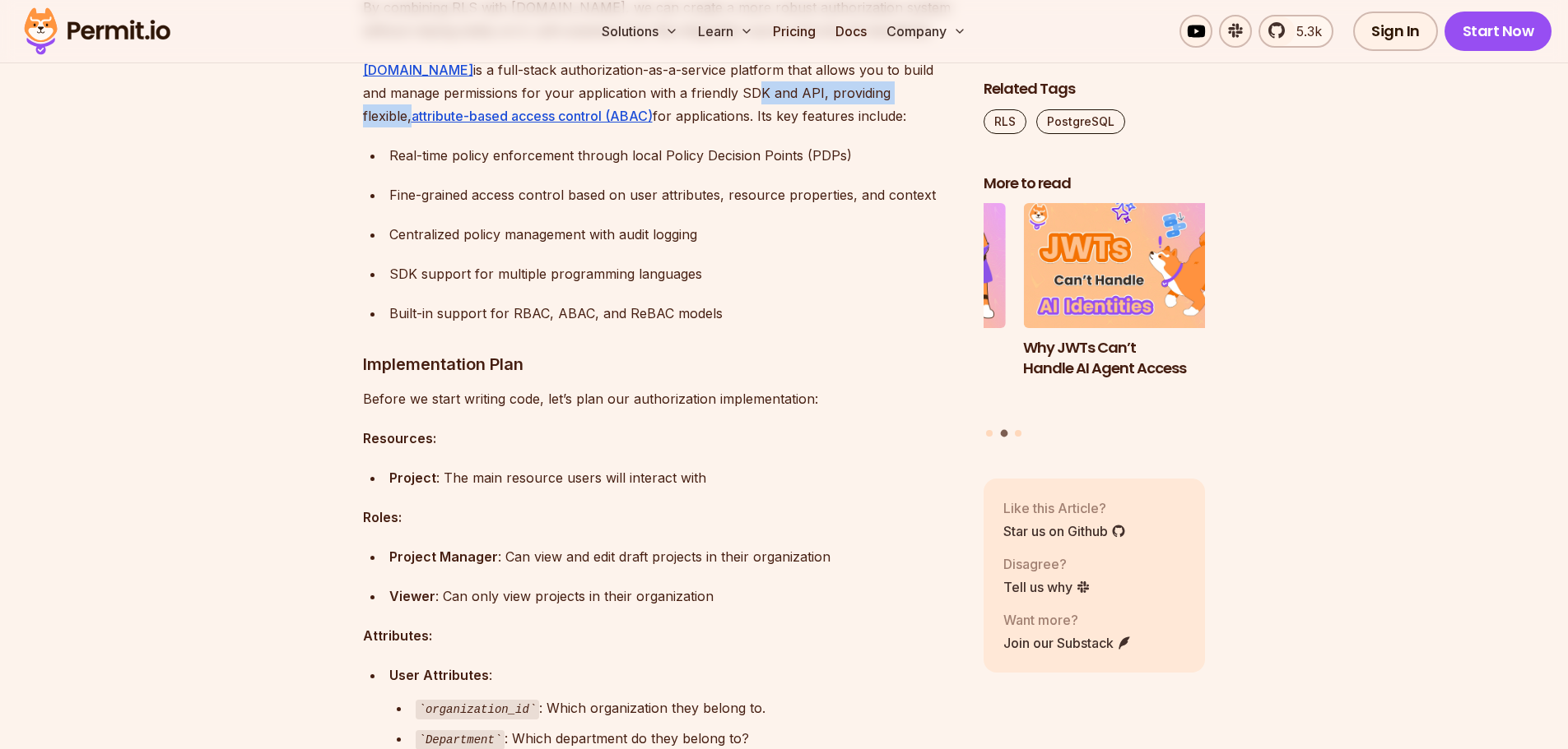
drag, startPoint x: 724, startPoint y: 253, endPoint x: 901, endPoint y: 255, distance: 177.0
click at [901, 128] on p "[DOMAIN_NAME] is a full-stack authorization-as-a-service platform that allows y…" at bounding box center [660, 93] width 594 height 69
drag, startPoint x: 880, startPoint y: 315, endPoint x: 776, endPoint y: 322, distance: 104.2
click at [878, 167] on div "Real-time policy enforcement through local Policy Decision Points (PDPs)" at bounding box center [673, 155] width 568 height 23
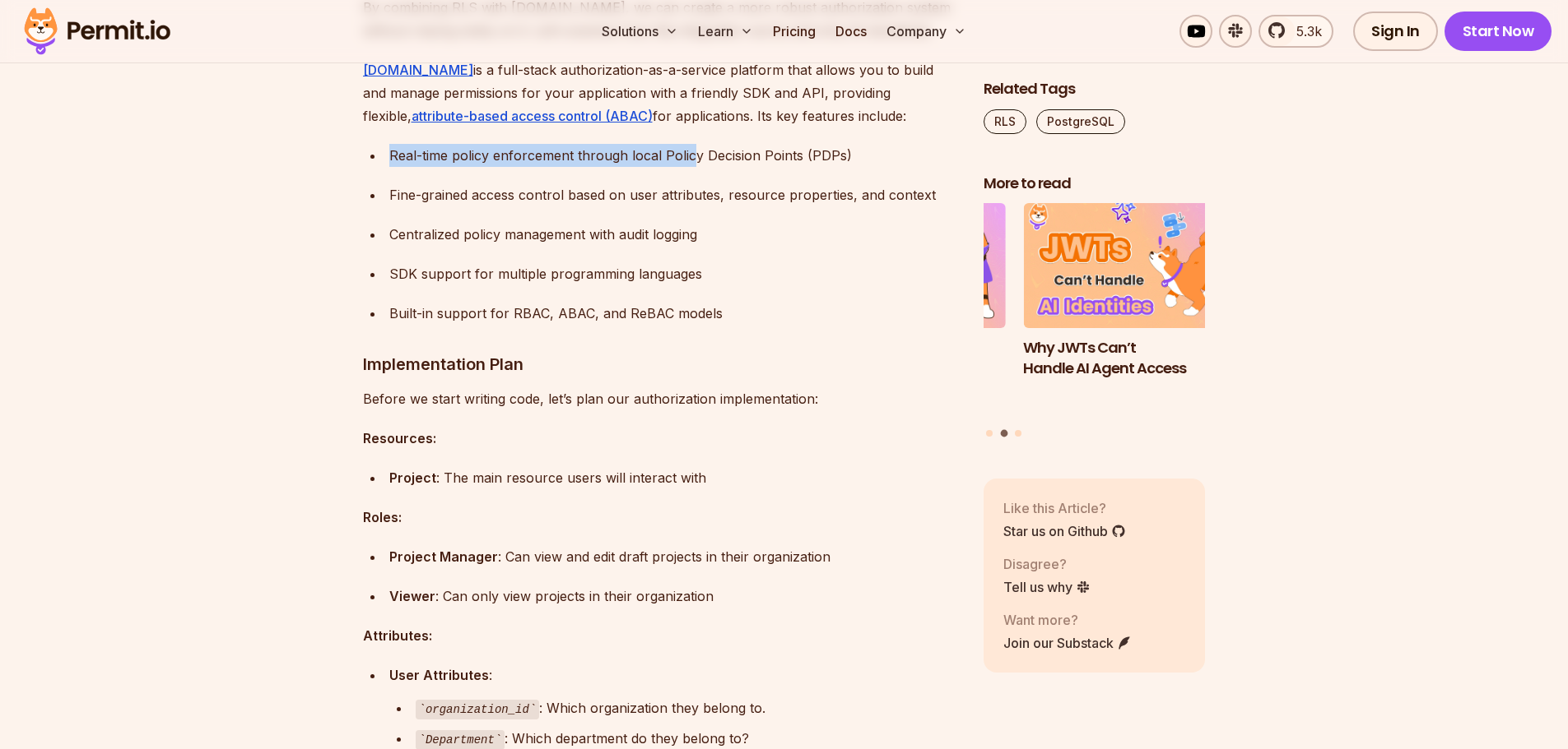
drag, startPoint x: 445, startPoint y: 303, endPoint x: 690, endPoint y: 308, distance: 245.1
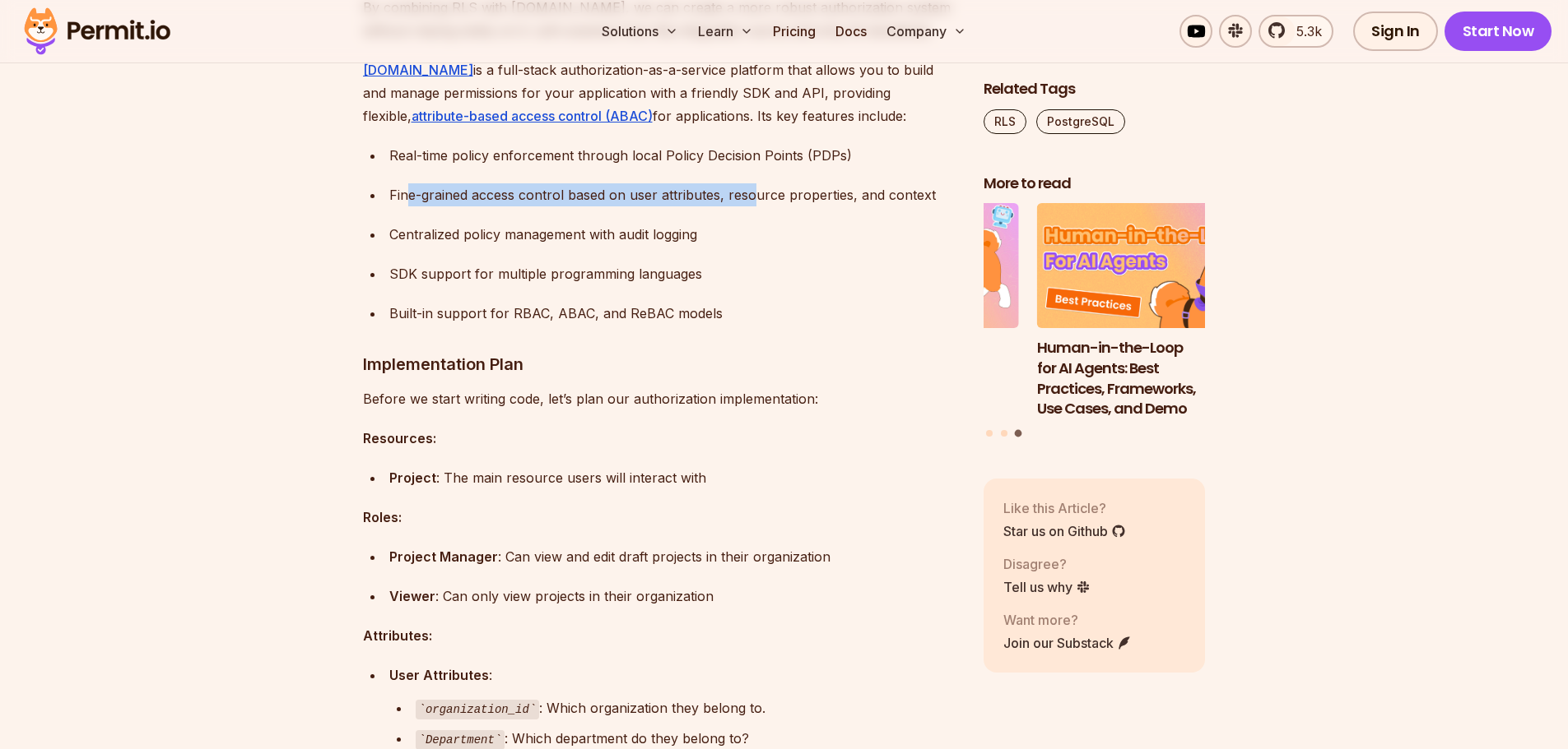
drag, startPoint x: 404, startPoint y: 356, endPoint x: 751, endPoint y: 351, distance: 347.0
click at [751, 207] on div "Fine-grained access control based on user attributes, resource properties, and …" at bounding box center [673, 195] width 568 height 23
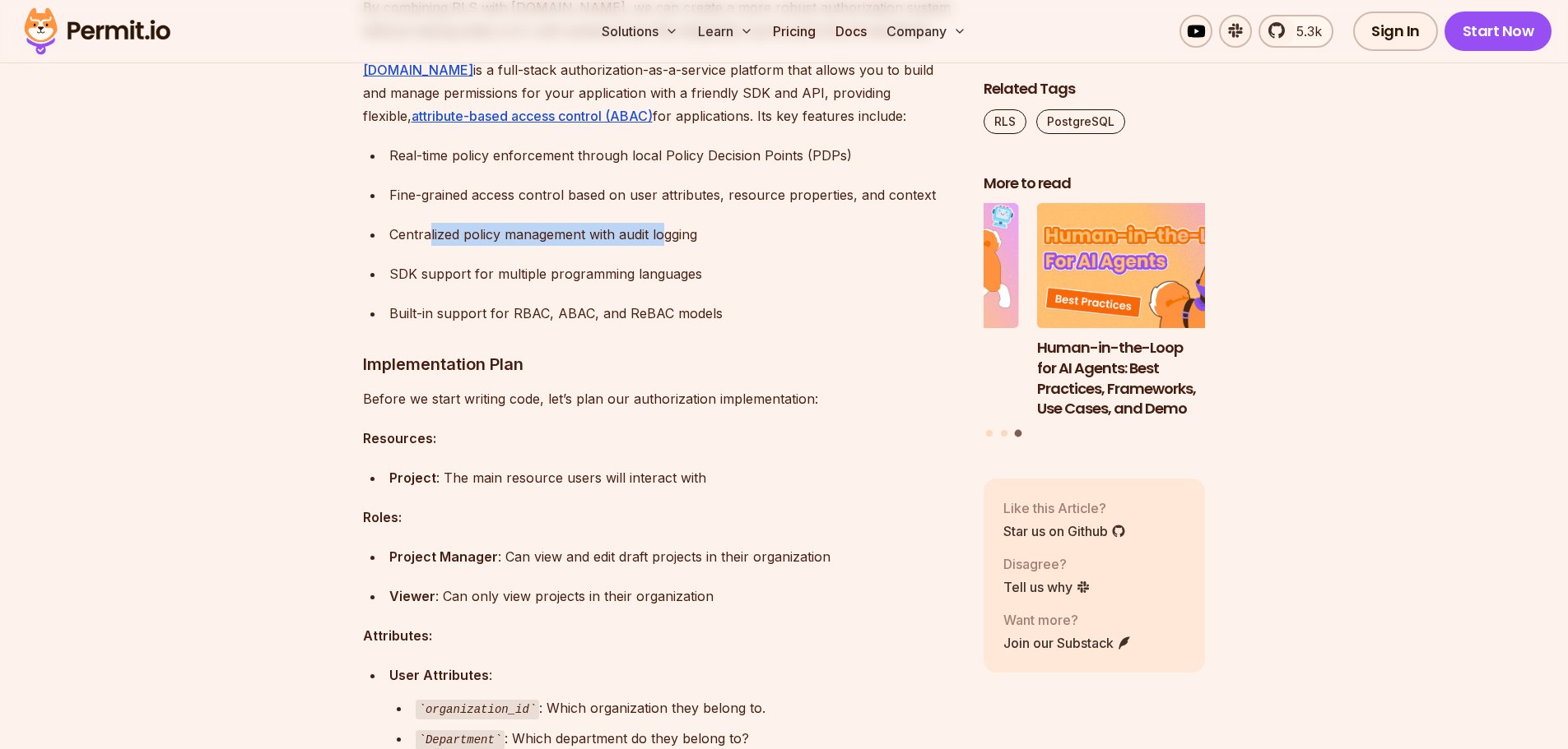
drag, startPoint x: 430, startPoint y: 387, endPoint x: 430, endPoint y: 447, distance: 60.0
click at [668, 246] on div "Centralized policy management with audit logging" at bounding box center [673, 234] width 568 height 23
drag, startPoint x: 605, startPoint y: 435, endPoint x: 620, endPoint y: 434, distance: 15.0
click at [620, 325] on ul "Real-time policy enforcement through local Policy Decision Points (PDPs) Fine-g…" at bounding box center [660, 234] width 594 height 181
click at [447, 286] on div "SDK support for multiple programming languages" at bounding box center [673, 274] width 568 height 23
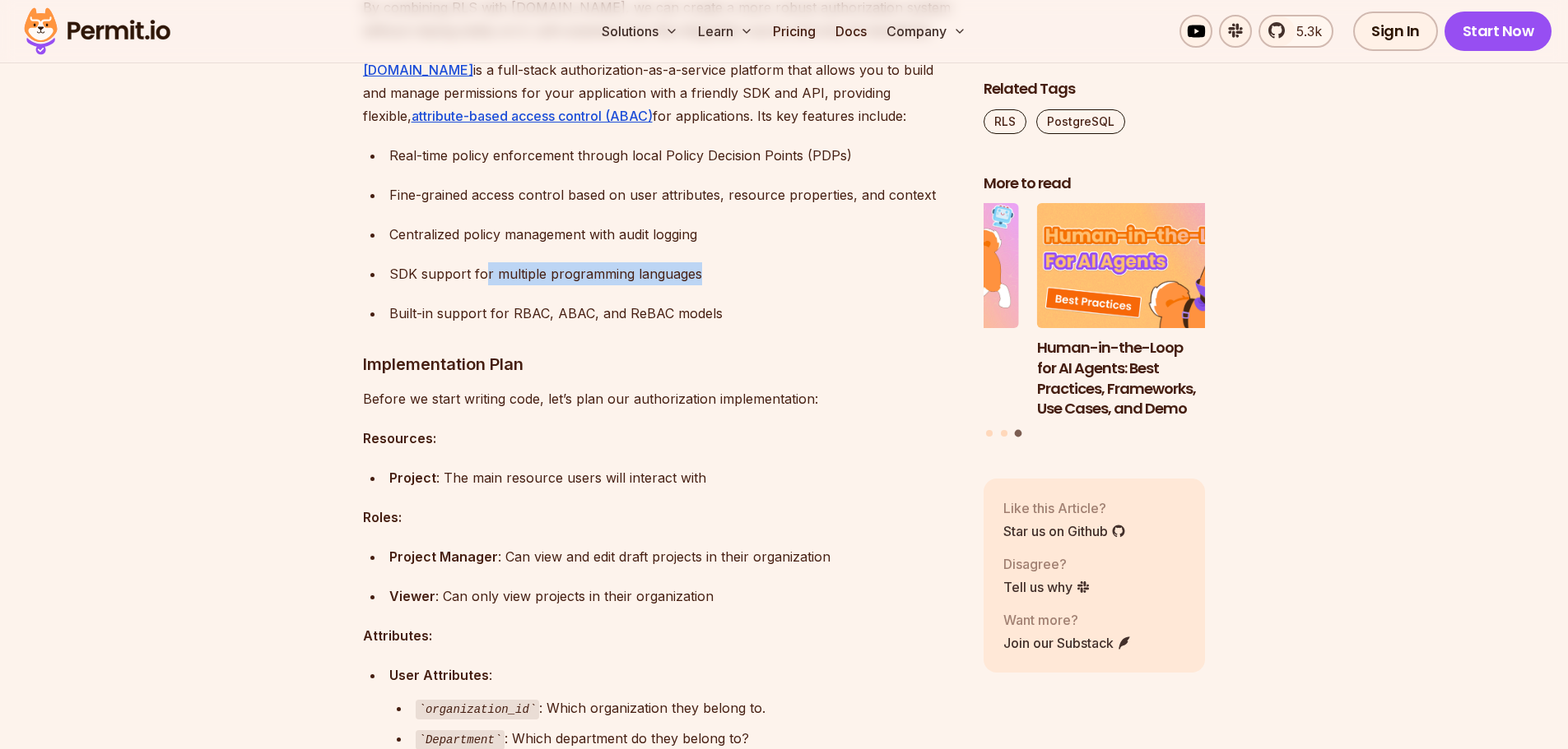
drag, startPoint x: 612, startPoint y: 433, endPoint x: 733, endPoint y: 430, distance: 121.0
click at [733, 286] on div "SDK support for multiple programming languages" at bounding box center [673, 274] width 568 height 23
click at [777, 286] on div "SDK support for multiple programming languages" at bounding box center [673, 274] width 568 height 23
drag, startPoint x: 423, startPoint y: 480, endPoint x: 458, endPoint y: 471, distance: 36.1
click at [458, 325] on div "Built-in support for RBAC, ABAC, and ReBAC models" at bounding box center [673, 313] width 568 height 23
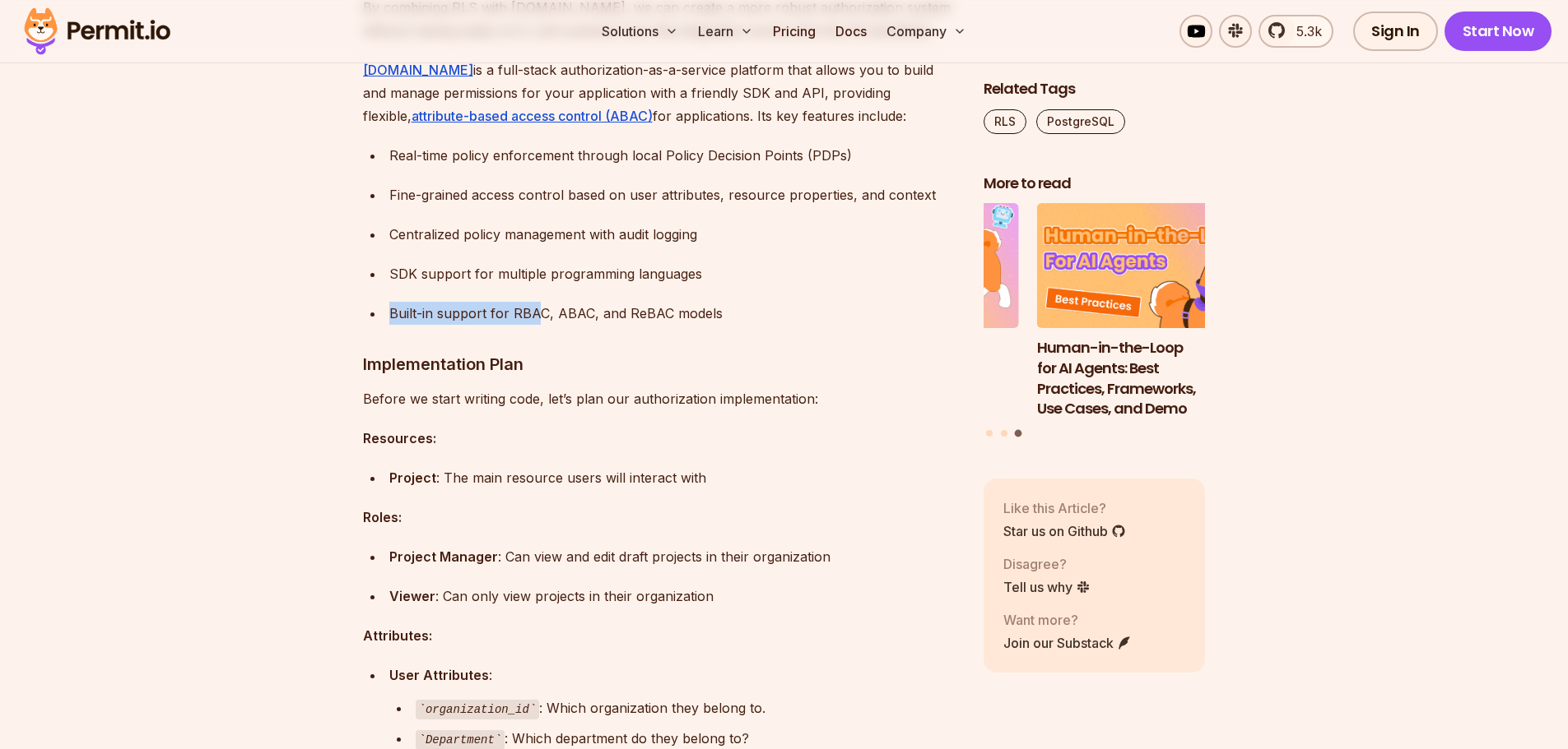
drag, startPoint x: 540, startPoint y: 460, endPoint x: 705, endPoint y: 454, distance: 165.1
click at [704, 325] on ul "Real-time policy enforcement through local Policy Decision Points (PDPs) Fine-g…" at bounding box center [660, 234] width 594 height 181
click at [674, 325] on ul "Real-time policy enforcement through local Policy Decision Points (PDPs) Fine-g…" at bounding box center [660, 234] width 594 height 181
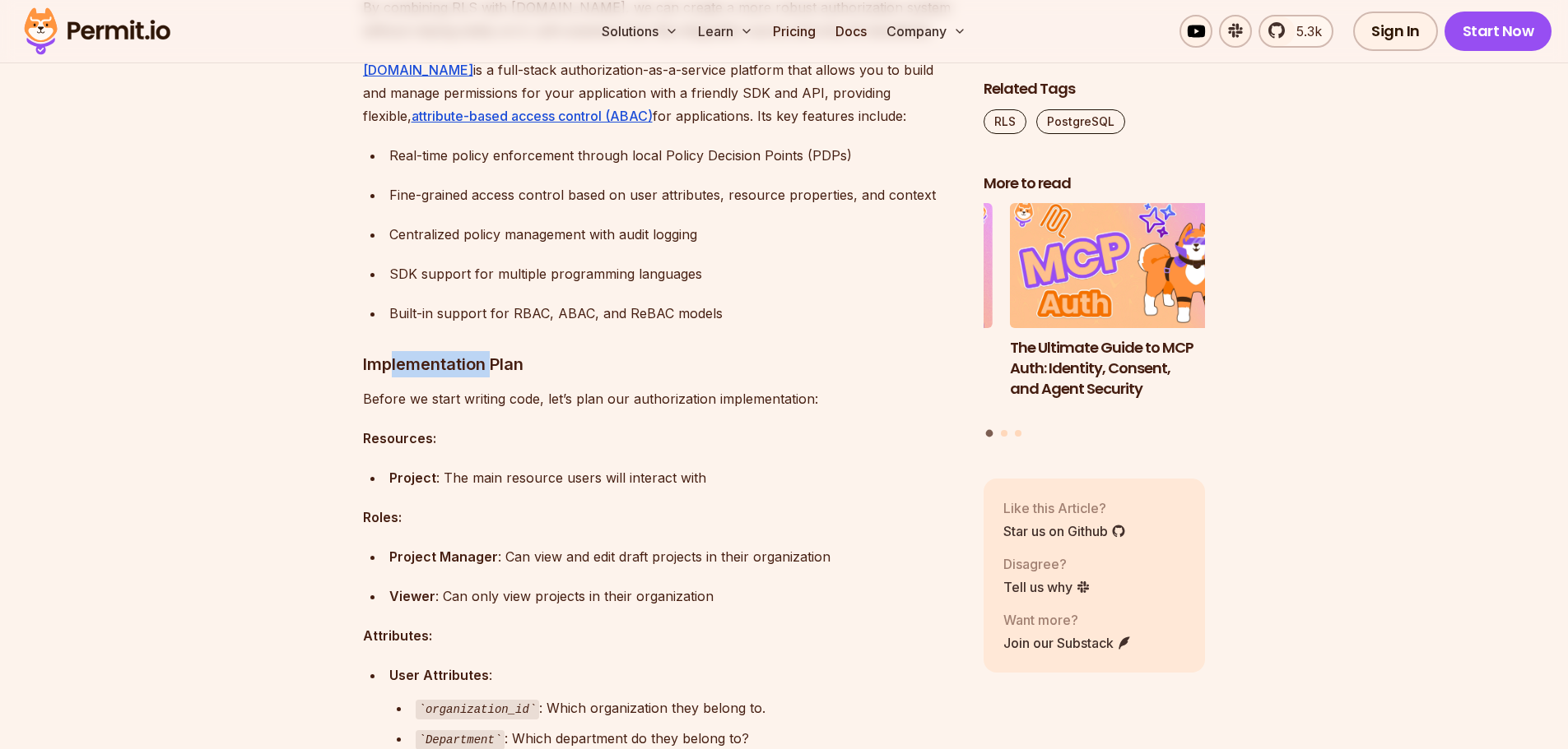
drag, startPoint x: 388, startPoint y: 513, endPoint x: 502, endPoint y: 516, distance: 114.0
click at [502, 377] on h3 "Implementation Plan" at bounding box center [660, 365] width 594 height 27
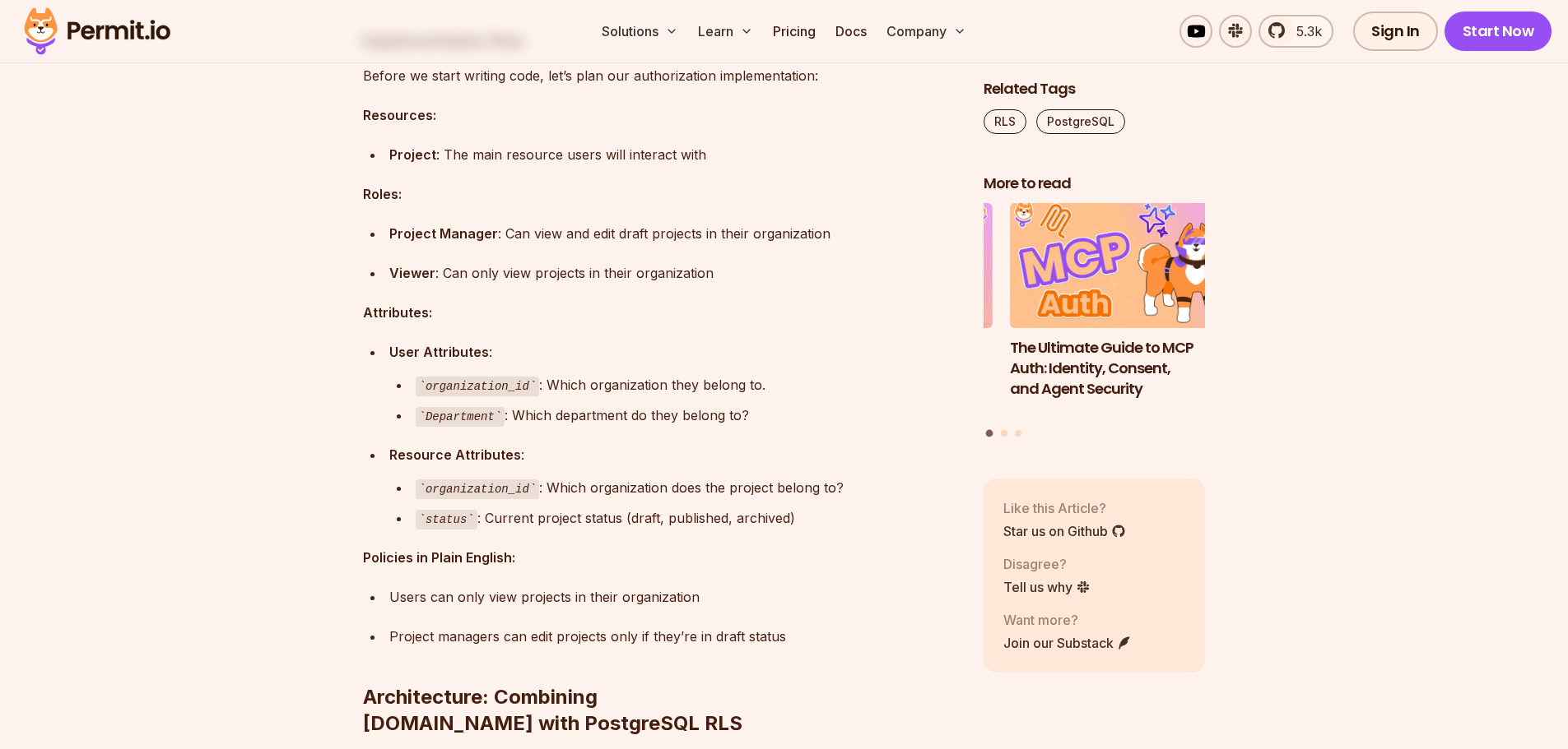
scroll to position [5511, 0]
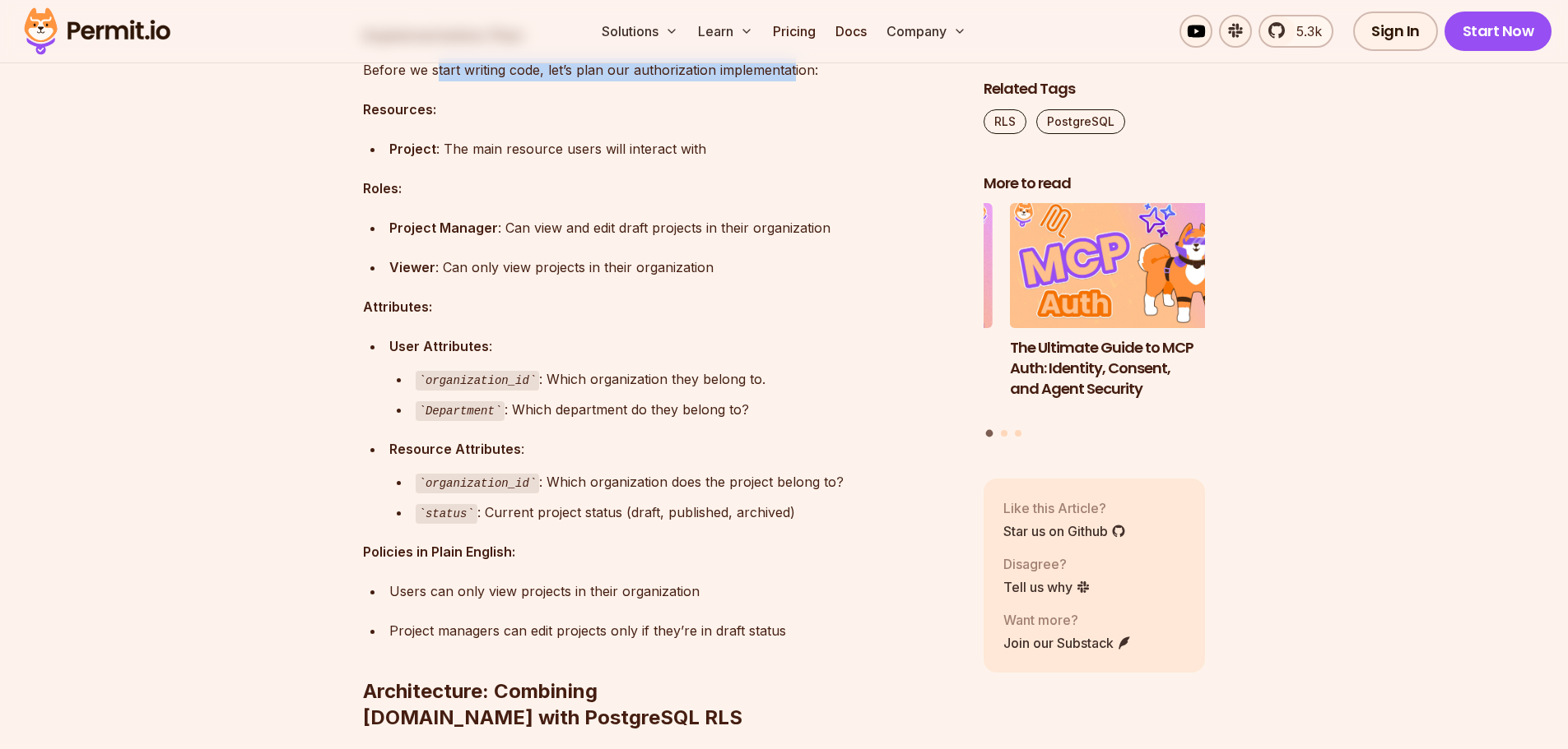
drag, startPoint x: 437, startPoint y: 230, endPoint x: 789, endPoint y: 222, distance: 352.1
click at [789, 82] on p "Before we start writing code, let’s plan our authorization implementation:" at bounding box center [660, 70] width 594 height 23
drag, startPoint x: 518, startPoint y: 286, endPoint x: 668, endPoint y: 283, distance: 150.0
drag, startPoint x: 418, startPoint y: 381, endPoint x: 441, endPoint y: 377, distance: 23.3
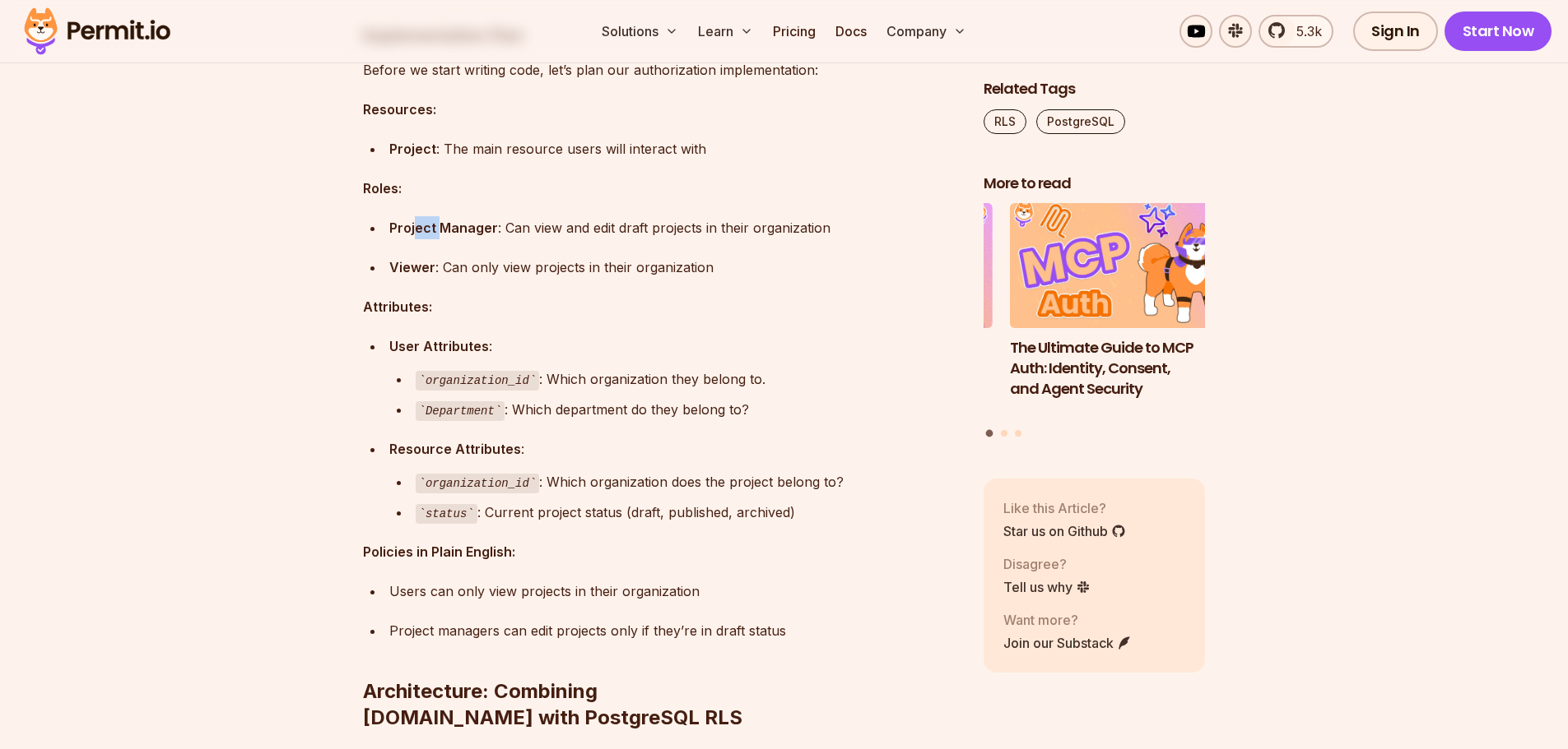
click at [441, 236] on strong "Project Manager" at bounding box center [443, 227] width 108 height 17
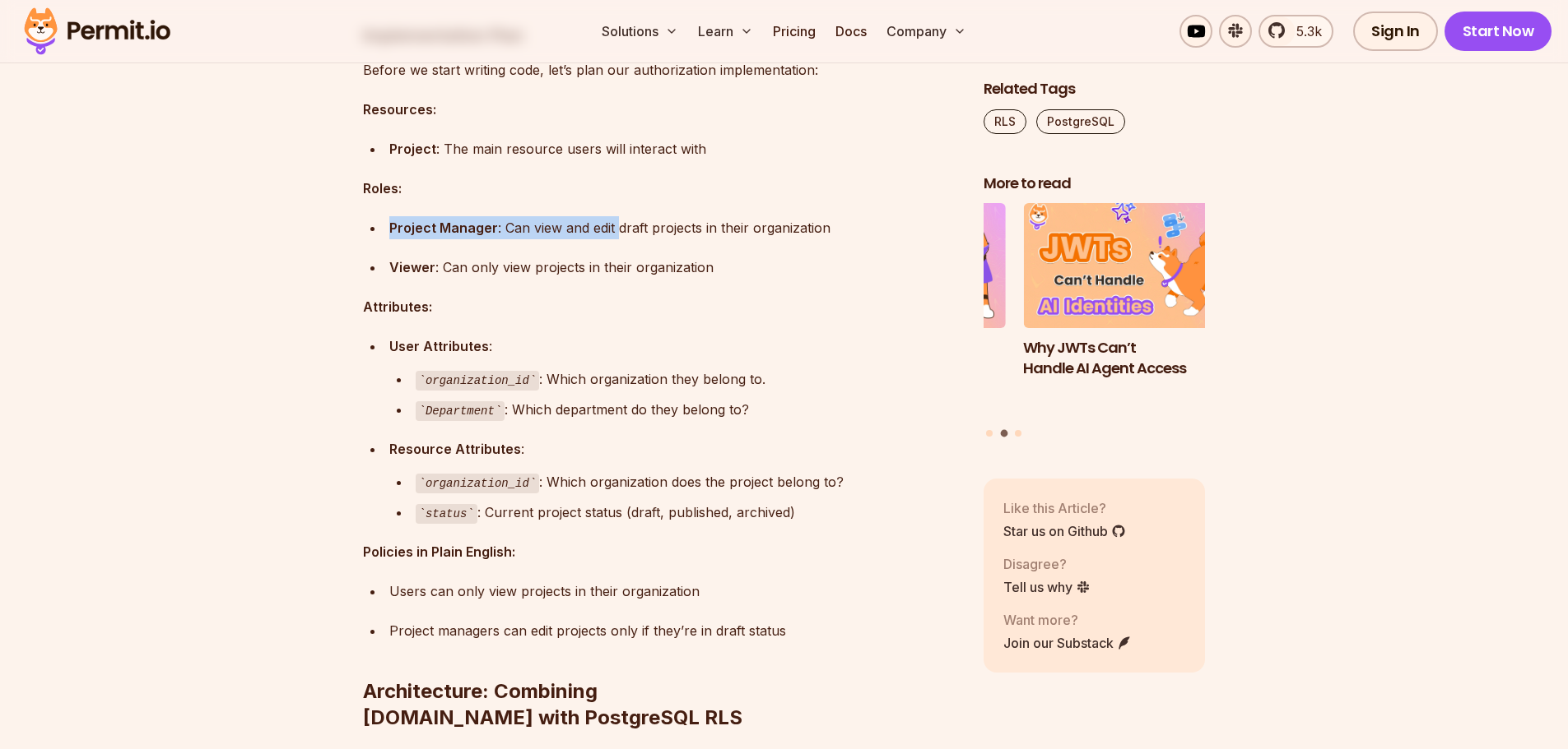
drag, startPoint x: 637, startPoint y: 367, endPoint x: 722, endPoint y: 371, distance: 85.1
click at [496, 279] on div "Viewer : Can only view projects in their organization" at bounding box center [673, 267] width 568 height 23
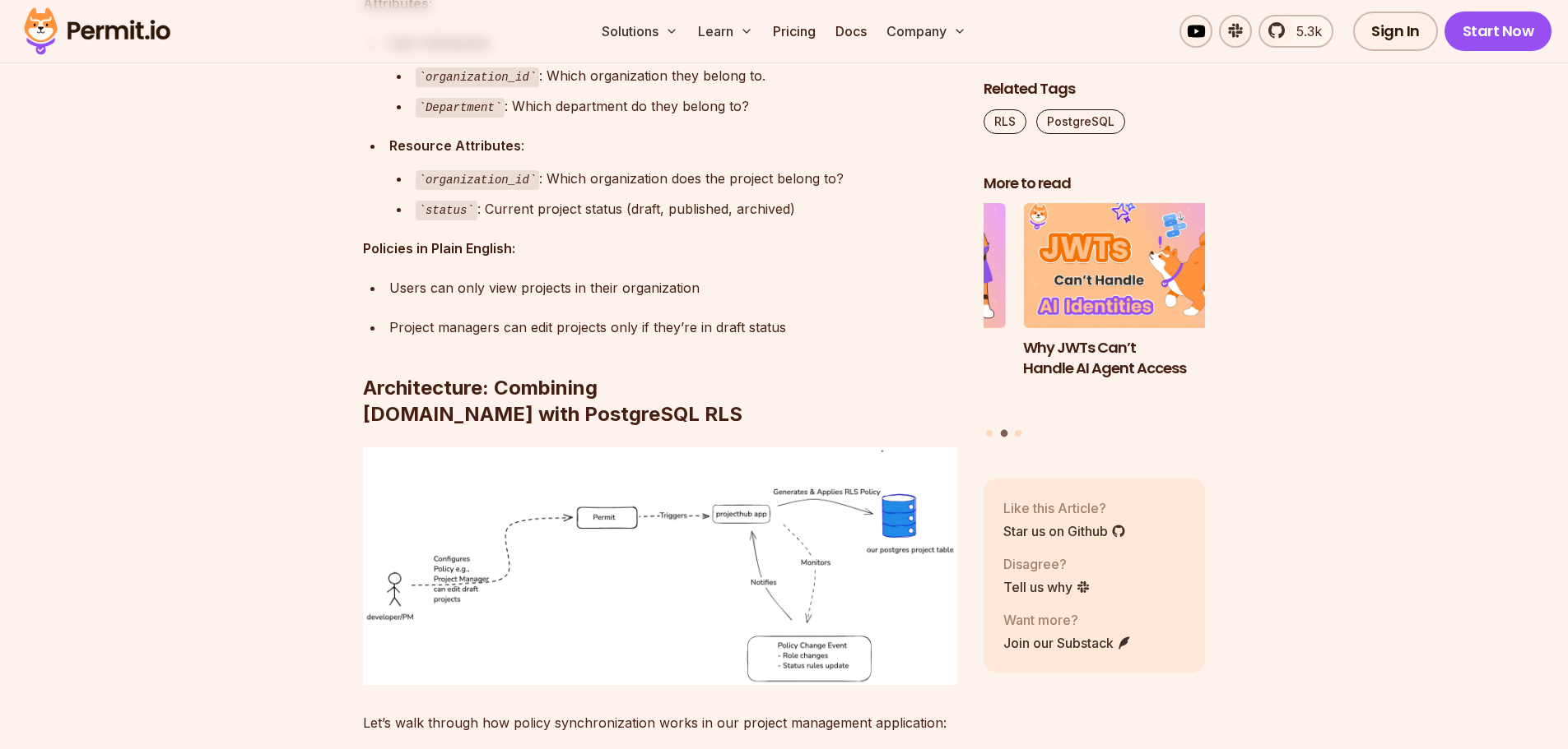
scroll to position [5840, 0]
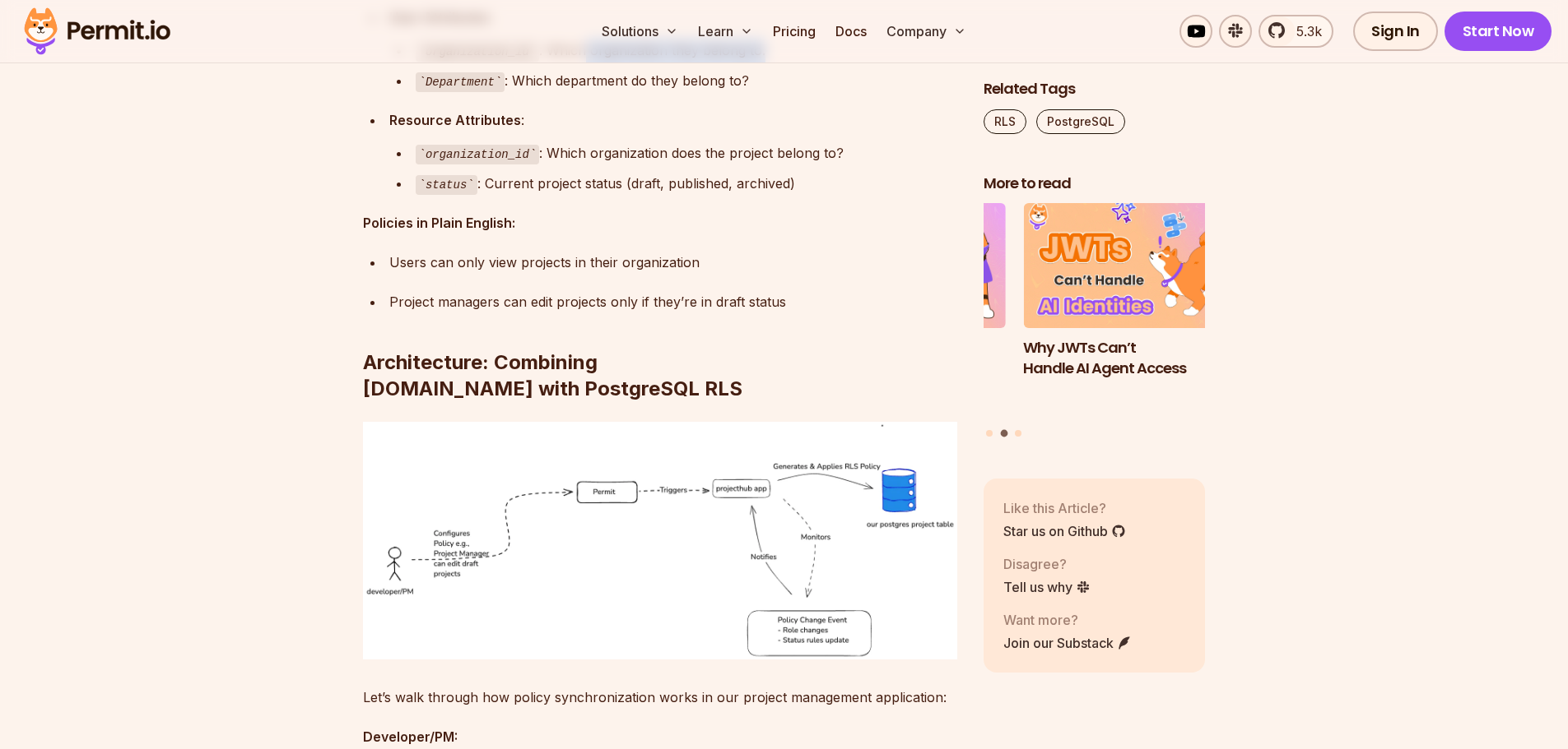
drag, startPoint x: 611, startPoint y: 196, endPoint x: 778, endPoint y: 213, distance: 167.9
click at [778, 62] on div "organization_id : Which organization they belong to." at bounding box center [686, 51] width 542 height 24
drag, startPoint x: 596, startPoint y: 232, endPoint x: 550, endPoint y: 255, distance: 51.4
click at [594, 93] on div "Department : Which department do they belong to?" at bounding box center [686, 81] width 542 height 24
drag, startPoint x: 533, startPoint y: 231, endPoint x: 778, endPoint y: 236, distance: 245.1
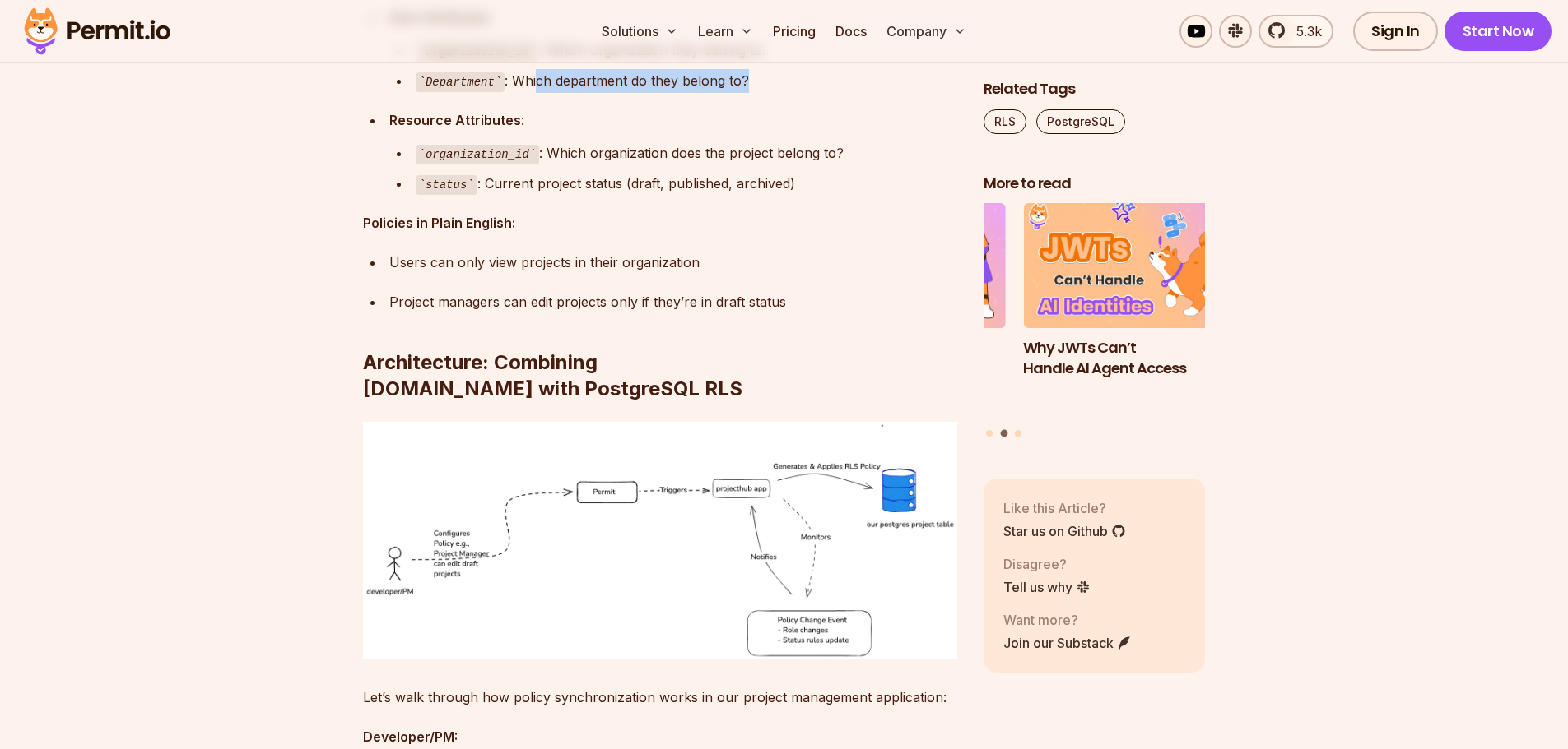
click at [778, 93] on div "Department : Which department do they belong to?" at bounding box center [686, 81] width 542 height 24
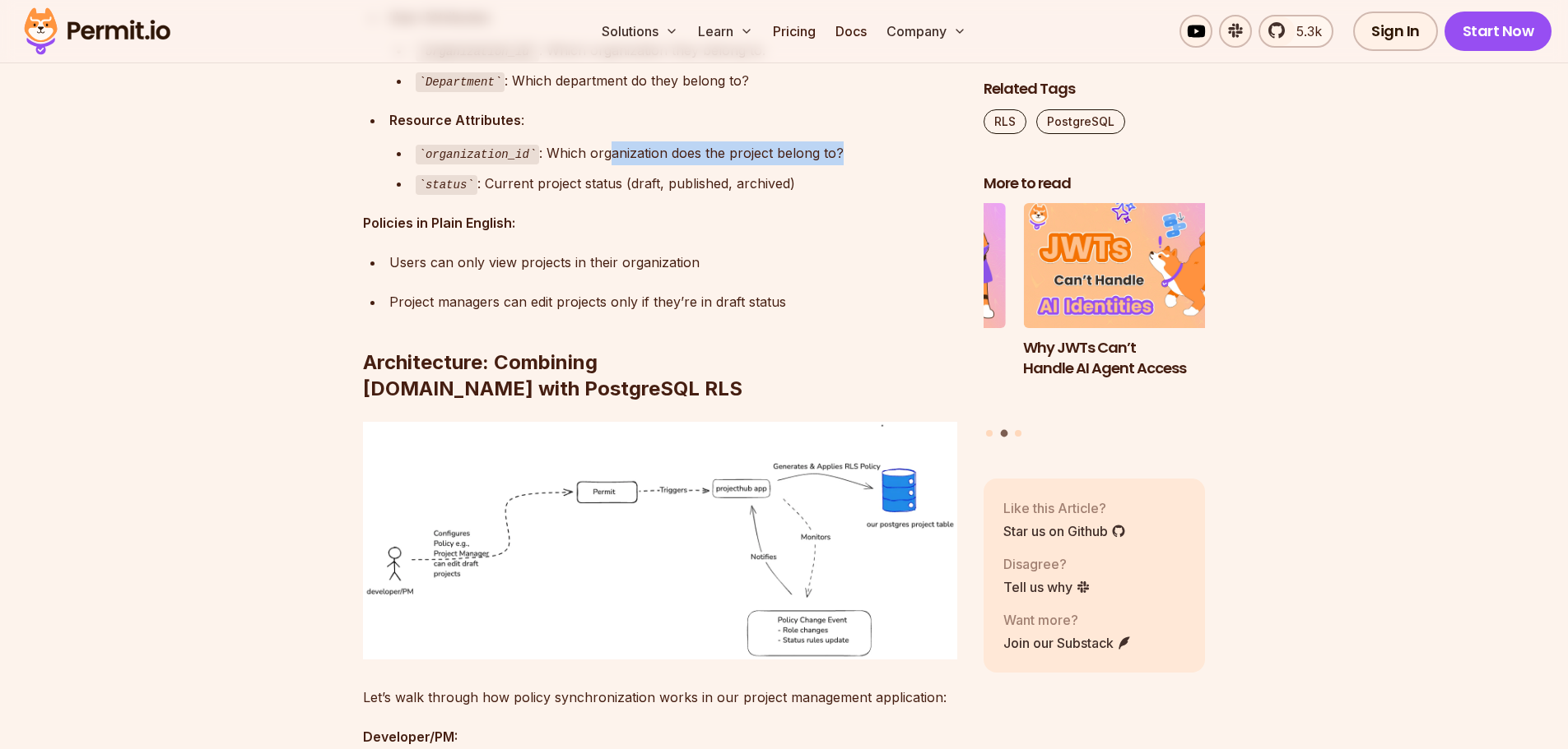
drag, startPoint x: 604, startPoint y: 310, endPoint x: 838, endPoint y: 323, distance: 234.4
click at [851, 165] on div "organization_id : Which organization does the project belong to?" at bounding box center [686, 153] width 542 height 24
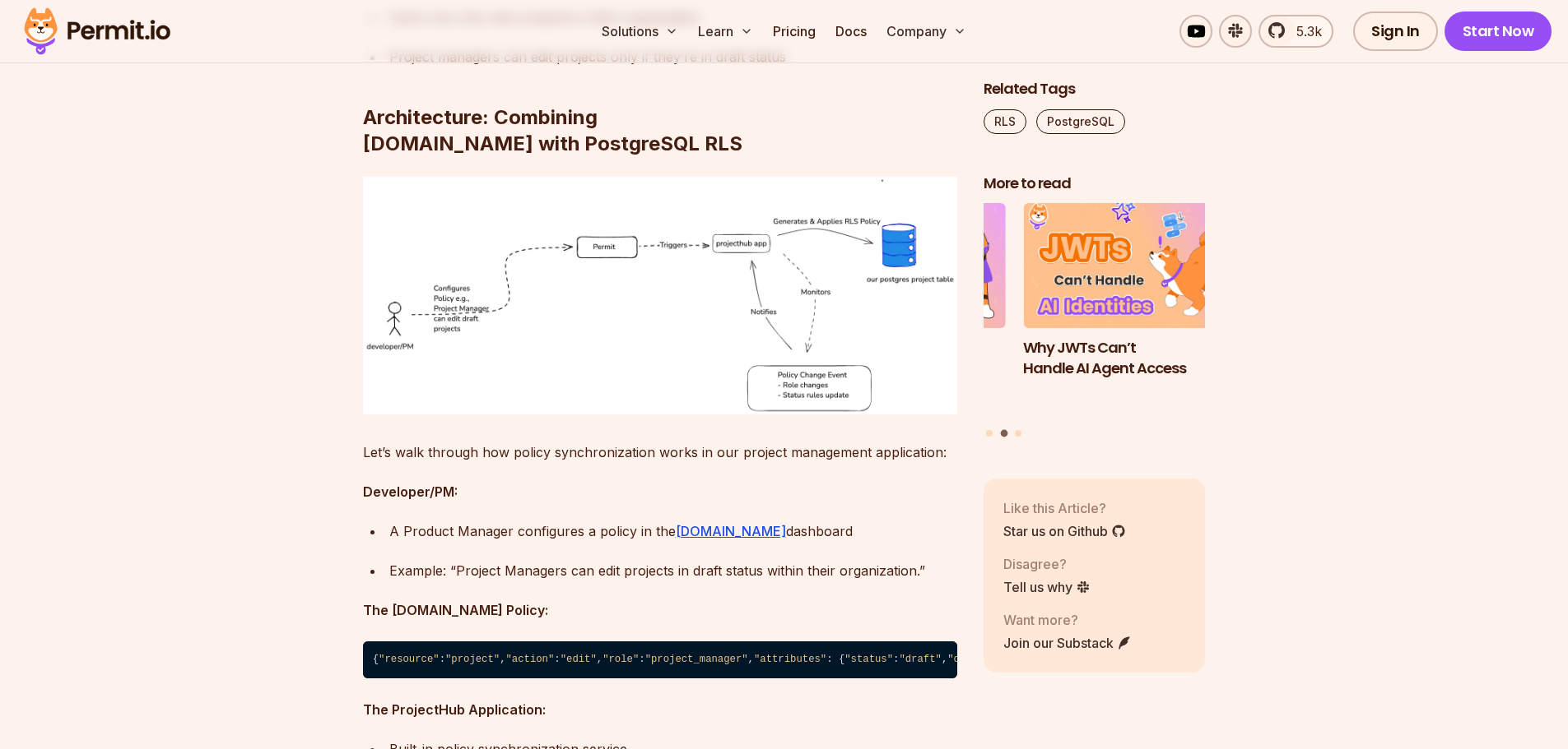
scroll to position [6087, 0]
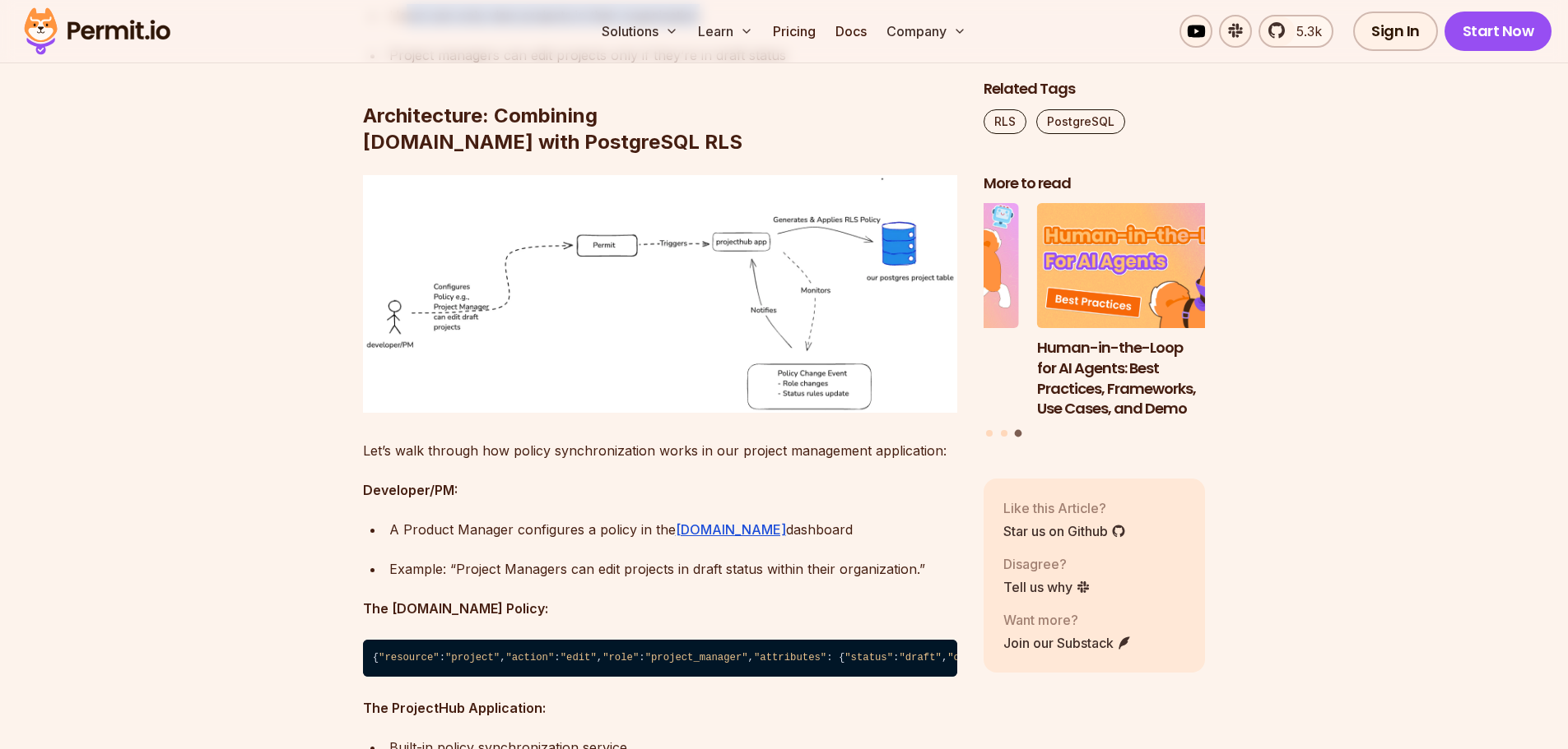
drag, startPoint x: 411, startPoint y: 168, endPoint x: 742, endPoint y: 175, distance: 331.1
click at [742, 28] on div "Users can only view projects in their organization" at bounding box center [673, 16] width 568 height 23
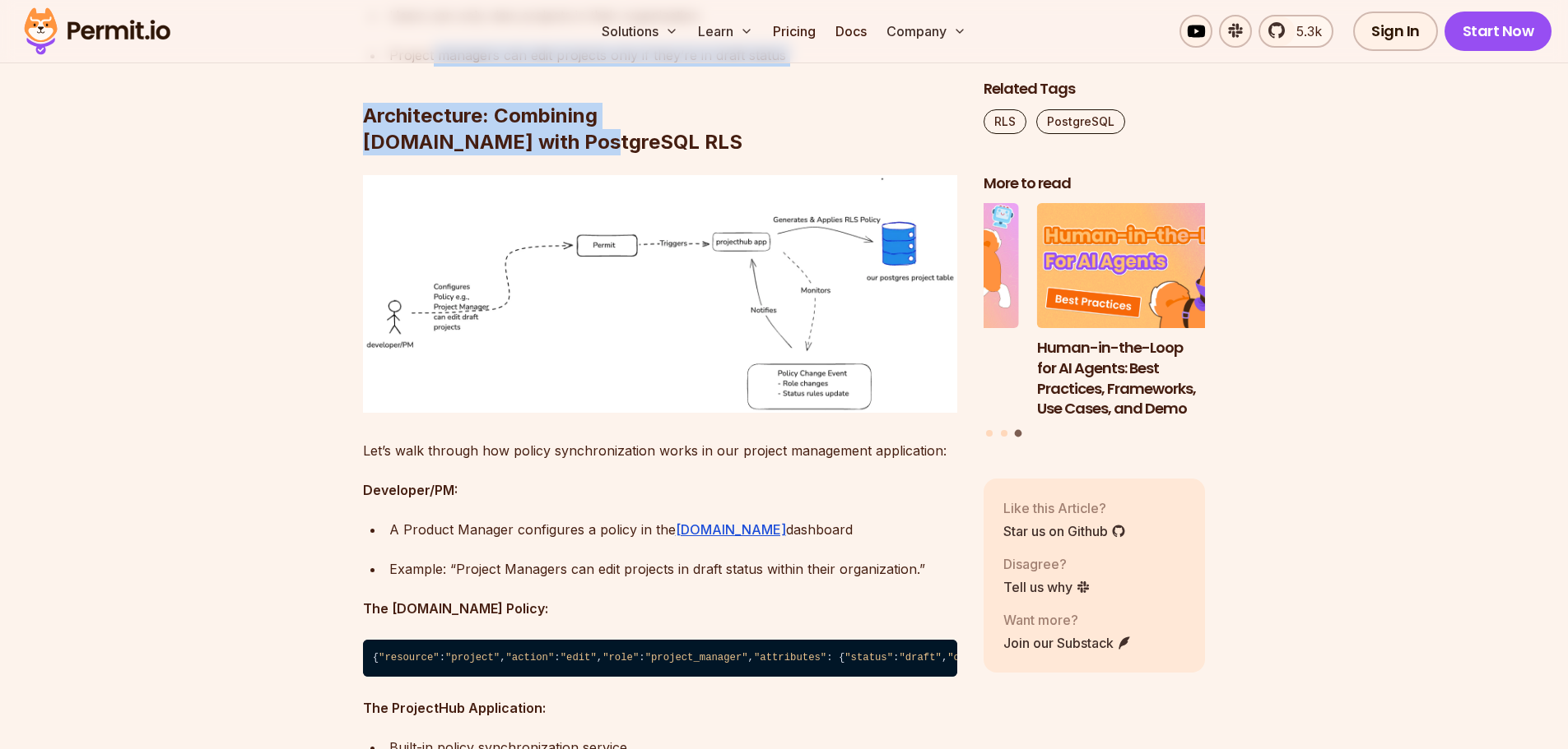
drag, startPoint x: 504, startPoint y: 201, endPoint x: 818, endPoint y: 210, distance: 314.1
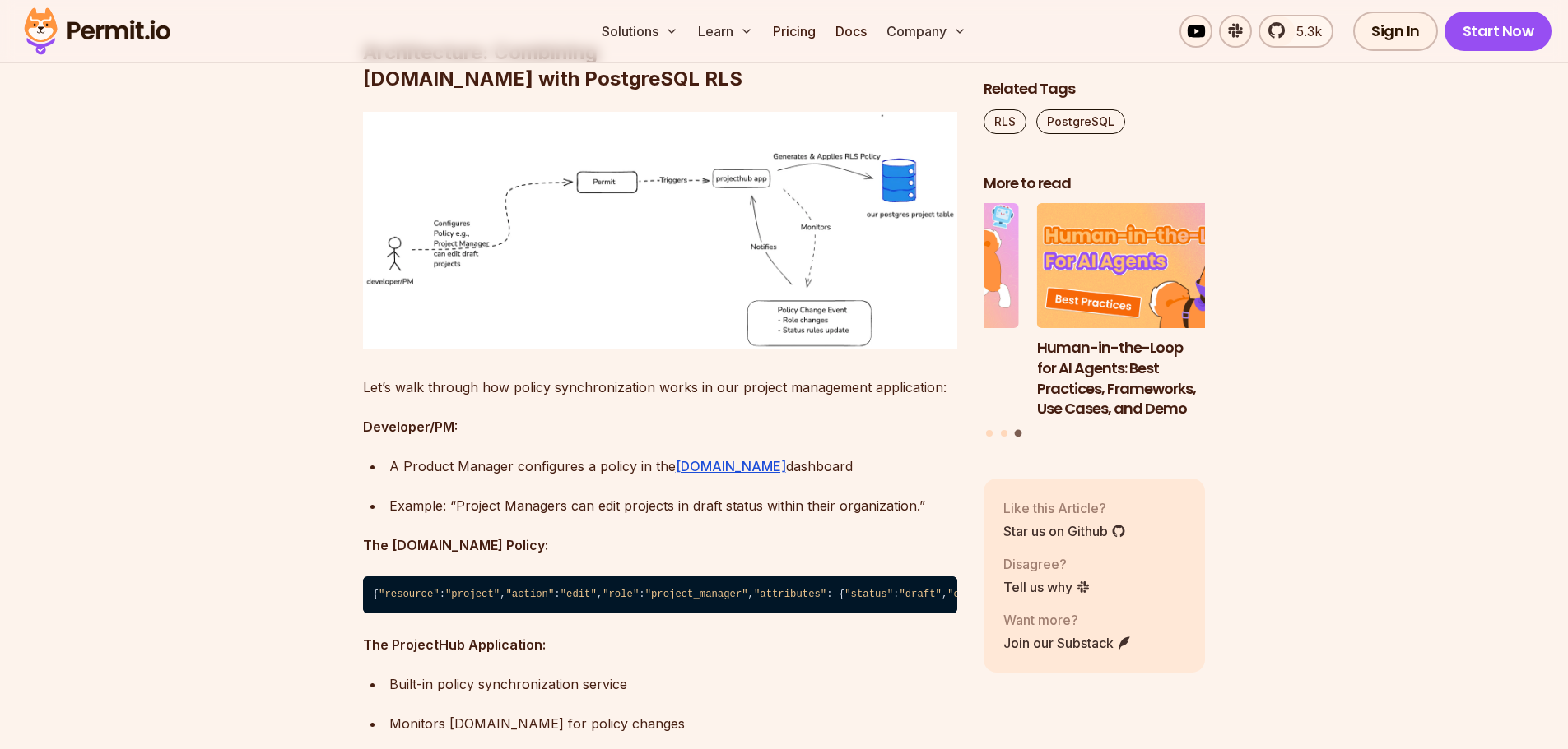
scroll to position [6334, 0]
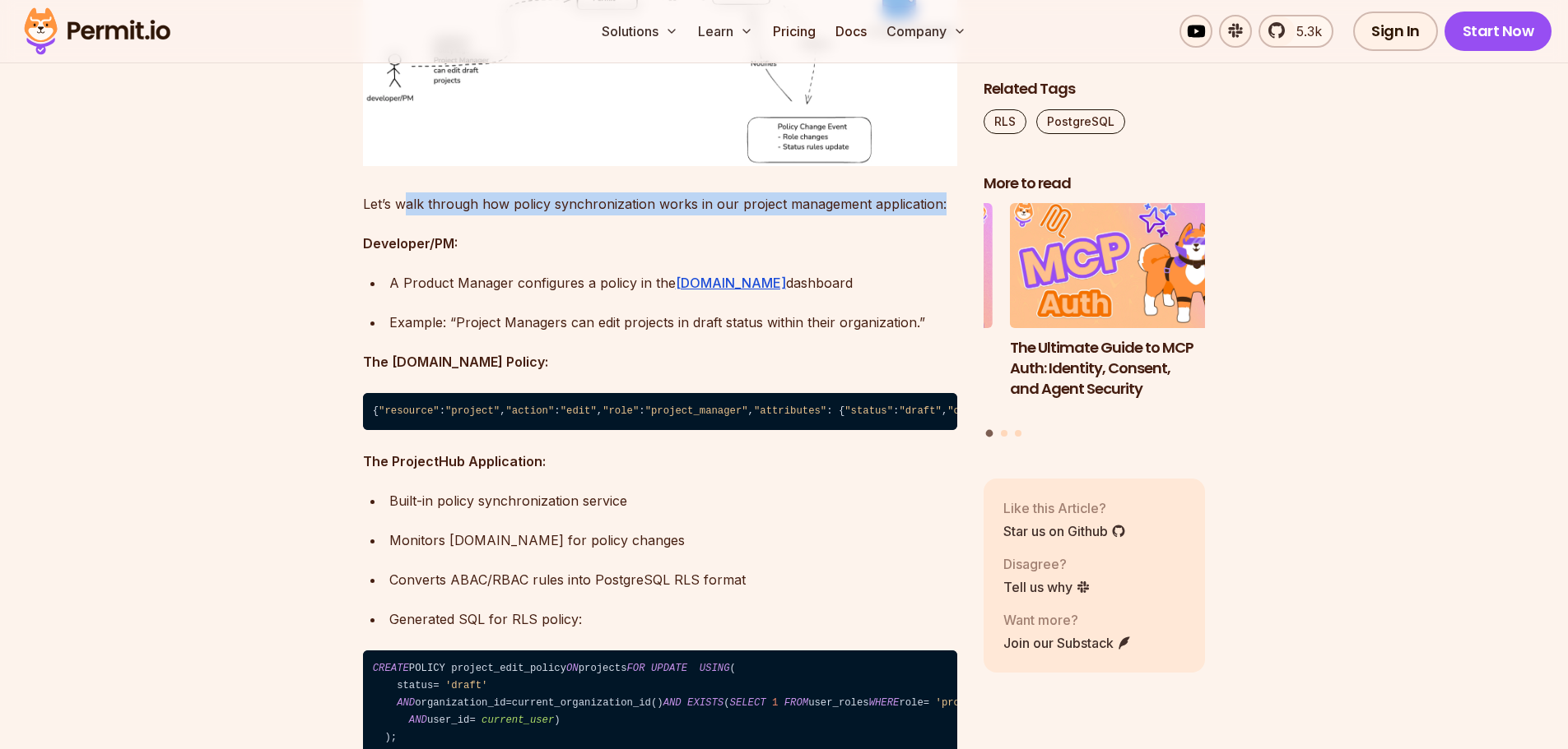
drag, startPoint x: 412, startPoint y: 327, endPoint x: 939, endPoint y: 333, distance: 527.0
click at [939, 216] on p "Let’s walk through how policy synchronization works in our project management a…" at bounding box center [660, 204] width 594 height 23
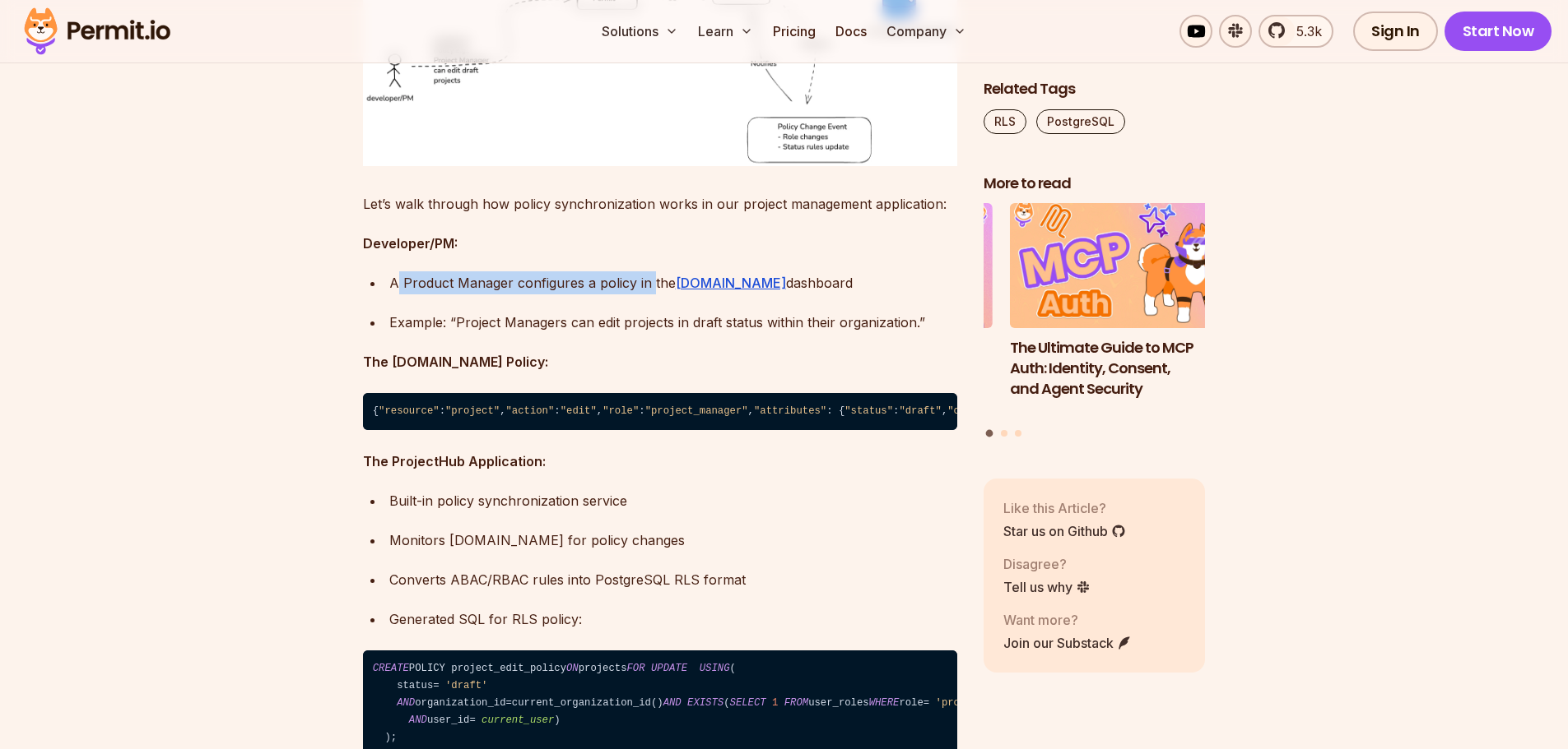
drag, startPoint x: 398, startPoint y: 422, endPoint x: 650, endPoint y: 402, distance: 252.8
click at [650, 295] on div "A Product Manager configures a policy in the [DOMAIN_NAME] dashboard" at bounding box center [673, 283] width 568 height 23
click at [466, 334] on ul "A Product Manager configures a policy in the [DOMAIN_NAME] dashboard Example: “…" at bounding box center [660, 303] width 594 height 62
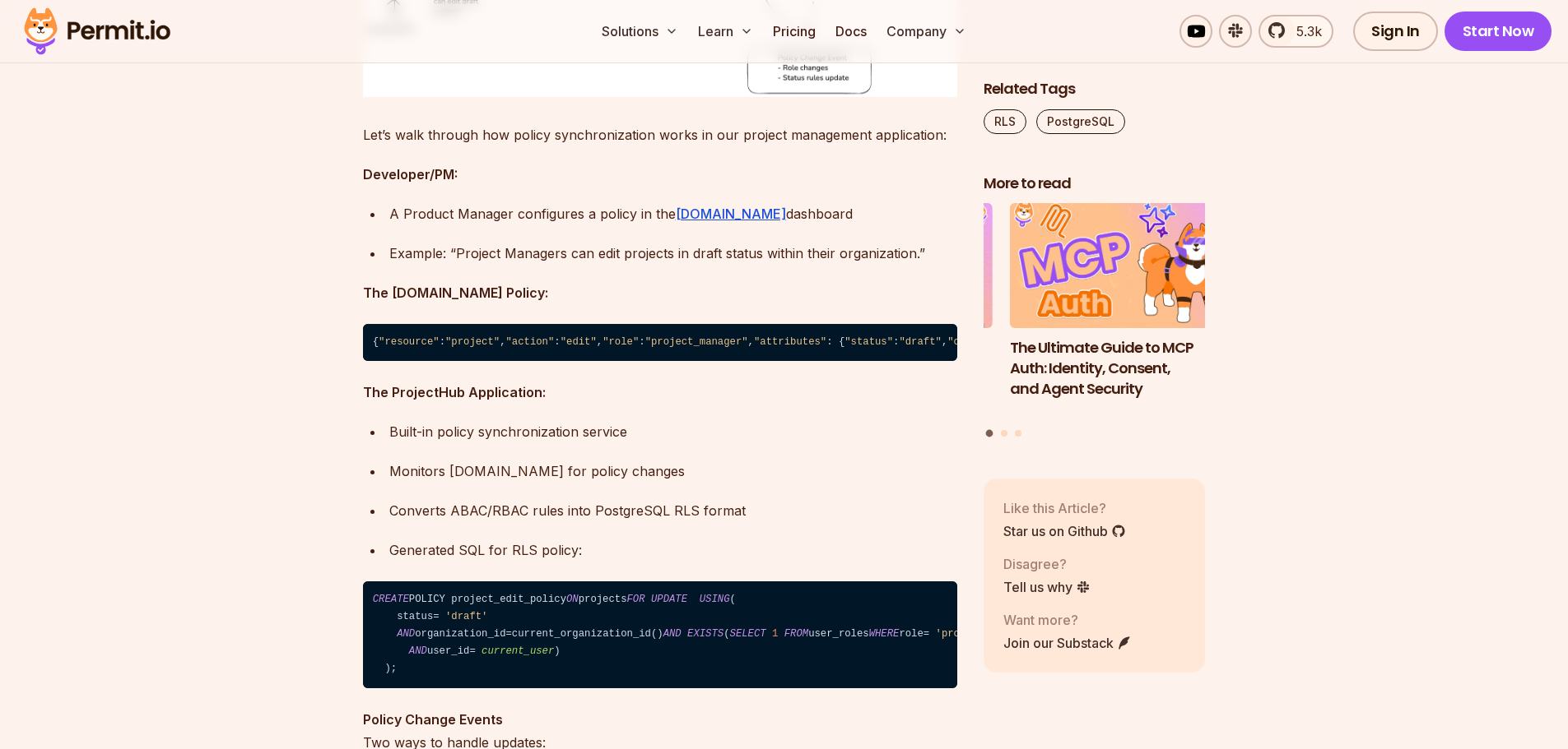
scroll to position [6499, 0]
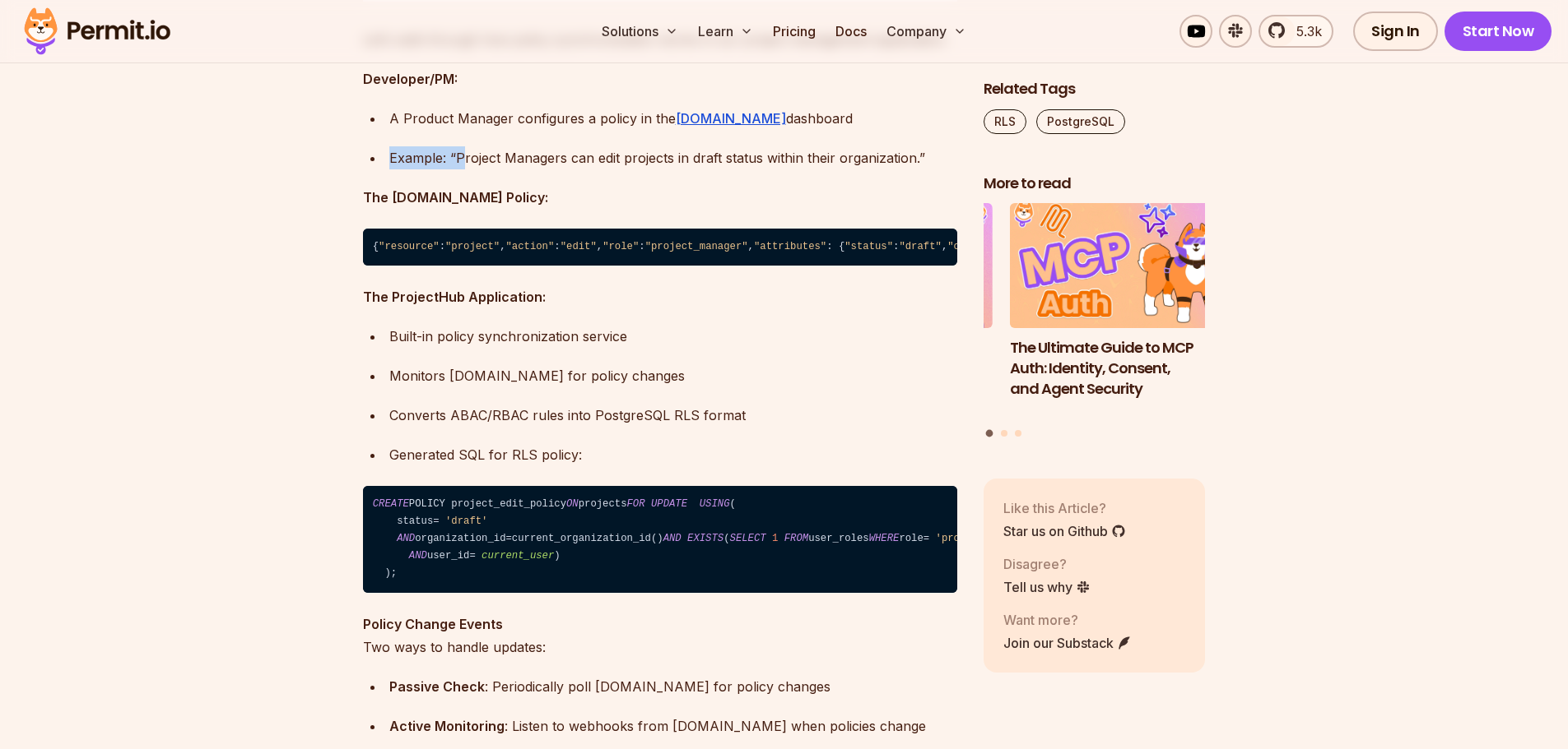
drag, startPoint x: 516, startPoint y: 274, endPoint x: 603, endPoint y: 273, distance: 87.0
click at [599, 170] on ul "A Product Manager configures a policy in the [DOMAIN_NAME] dashboard Example: “…" at bounding box center [660, 138] width 594 height 62
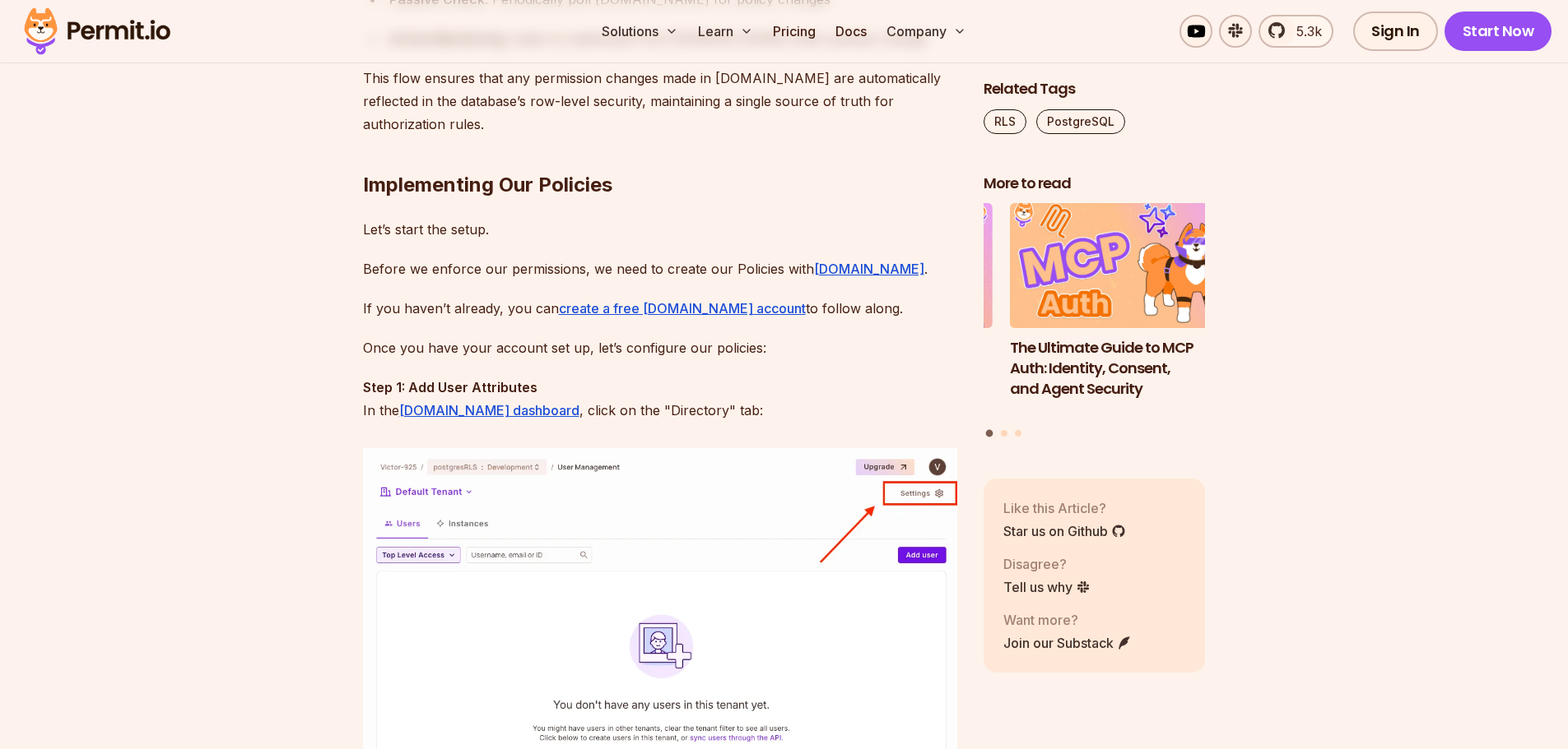
scroll to position [7239, 0]
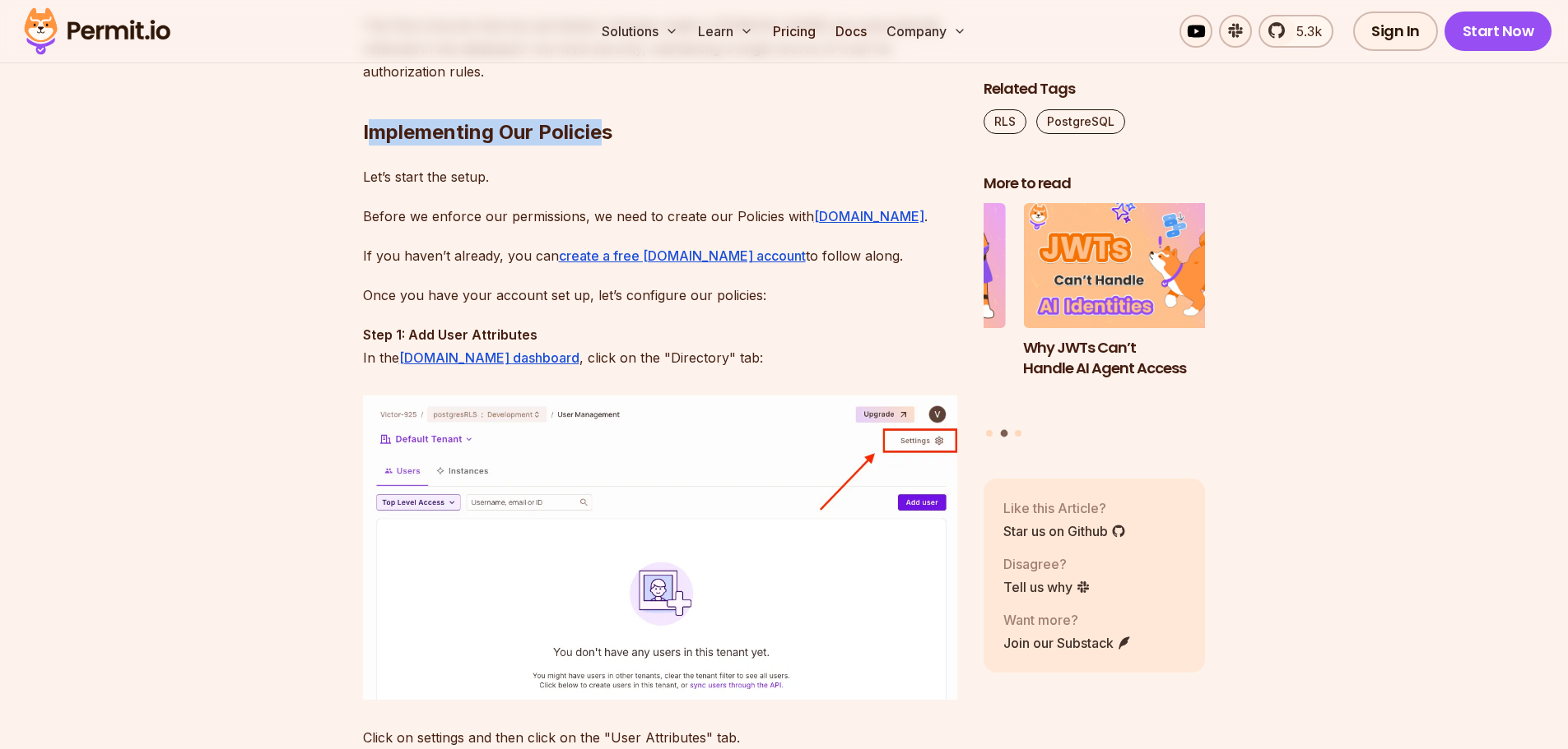
drag, startPoint x: 368, startPoint y: 324, endPoint x: 599, endPoint y: 295, distance: 232.8
click at [599, 146] on h2 "Implementing Our Policies" at bounding box center [660, 99] width 594 height 92
click at [722, 146] on h2 "Implementing Our Policies" at bounding box center [660, 99] width 594 height 92
drag, startPoint x: 376, startPoint y: 380, endPoint x: 459, endPoint y: 368, distance: 83.9
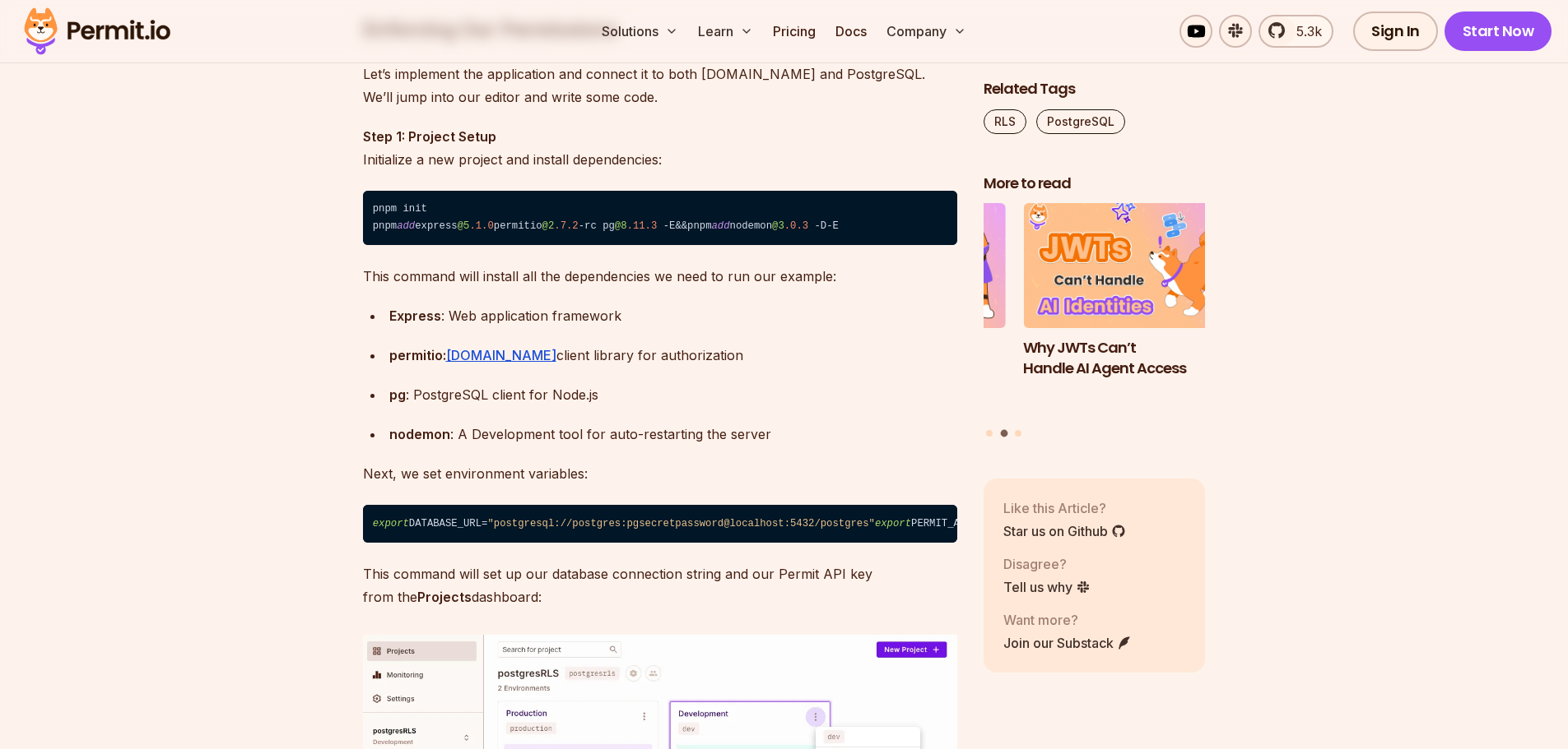
scroll to position [10694, 0]
